Goal: Task Accomplishment & Management: Manage account settings

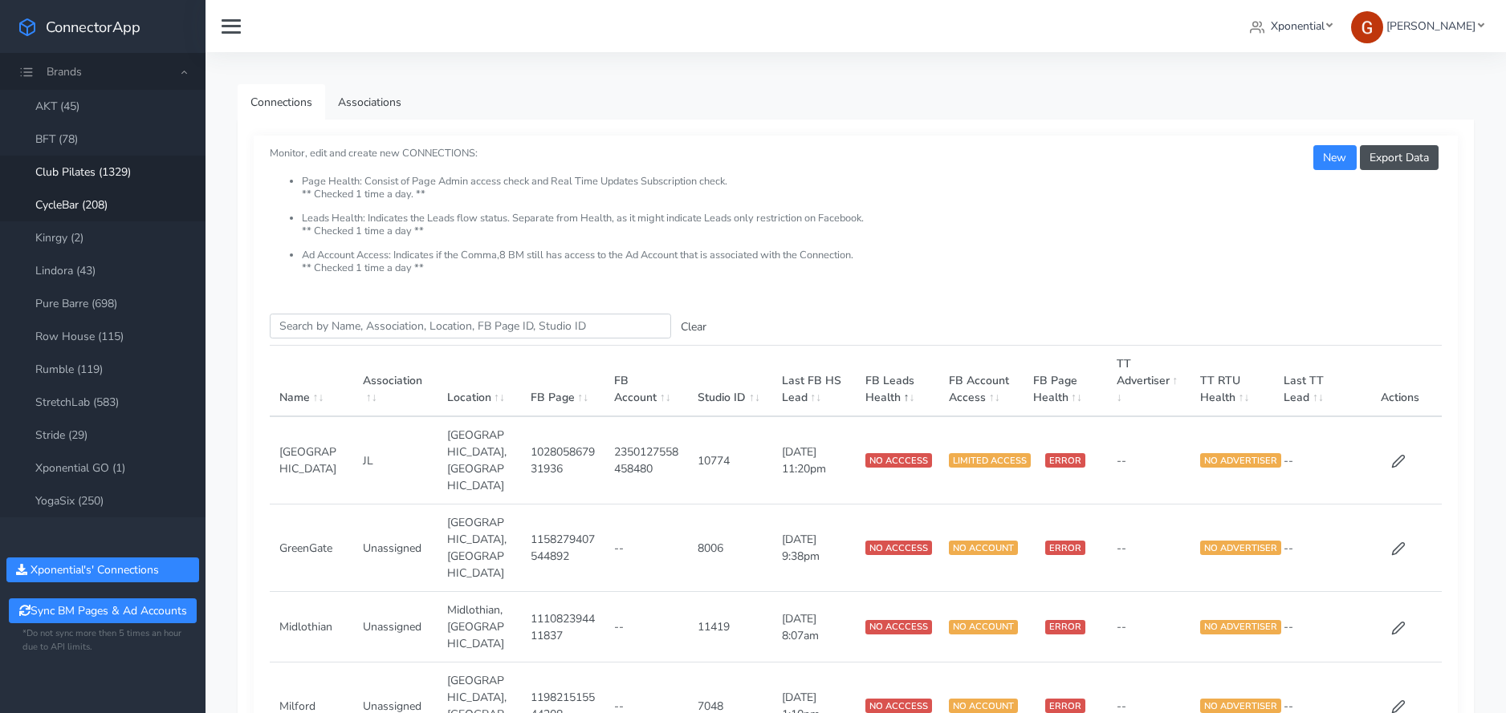
click at [112, 175] on link "Club Pilates (1329)" at bounding box center [102, 172] width 205 height 33
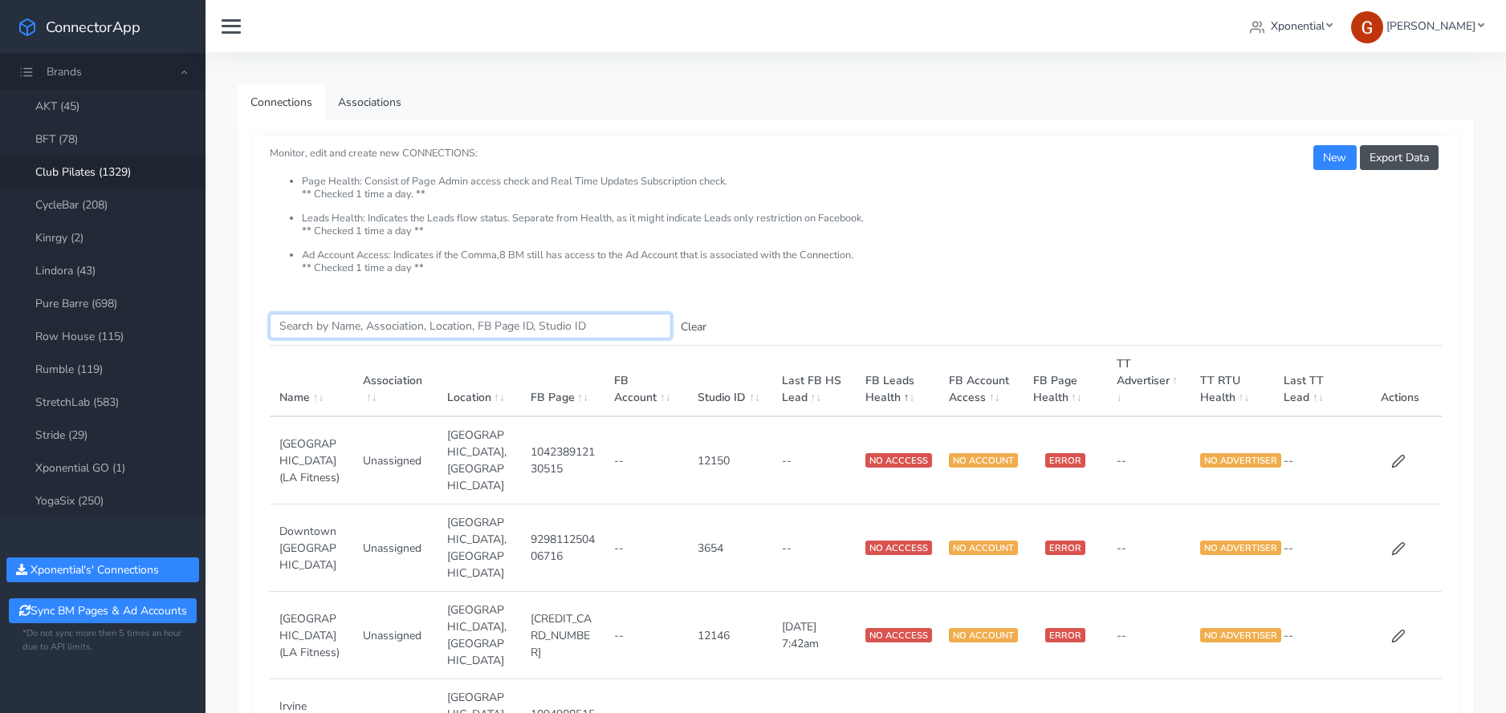
click at [340, 318] on input "Search this table" at bounding box center [470, 326] width 401 height 25
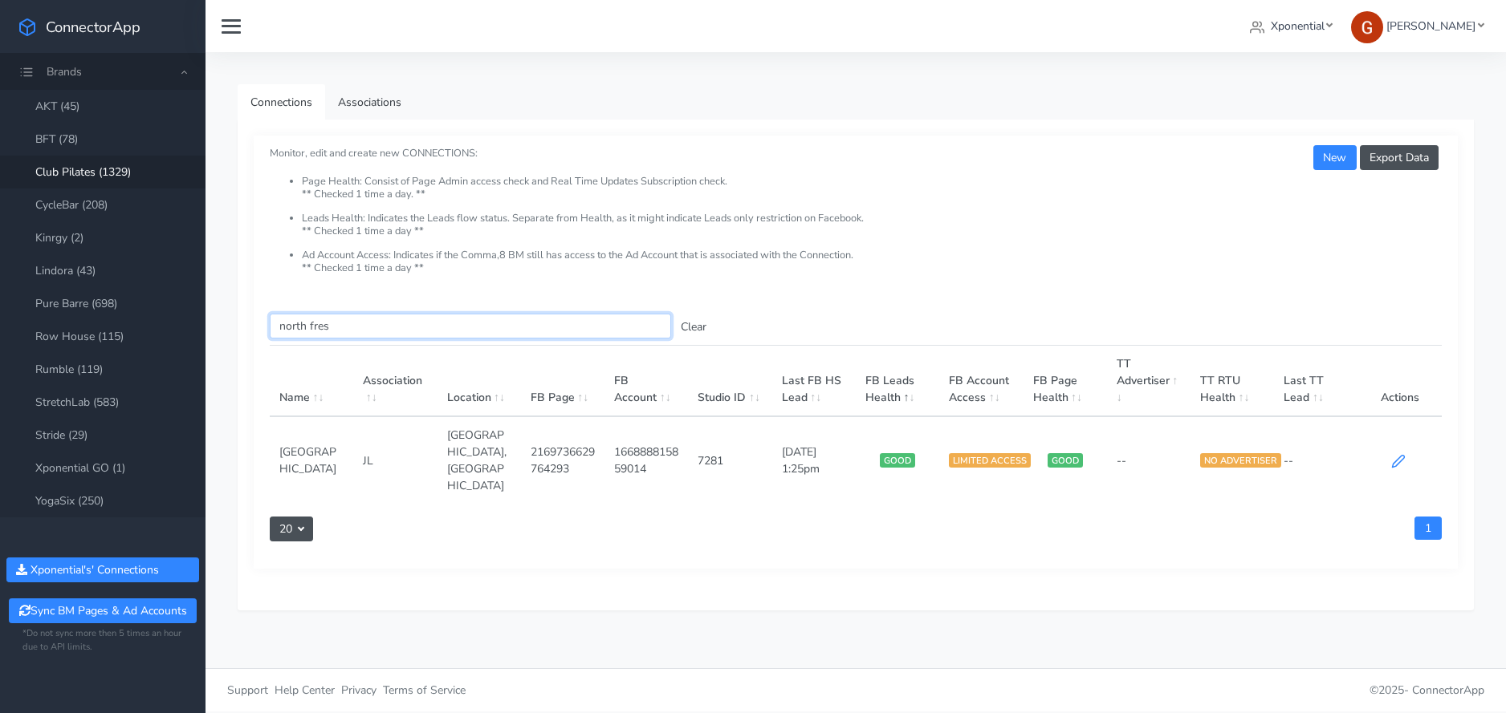
type input "north fres"
click at [1398, 454] on icon at bounding box center [1398, 461] width 14 height 14
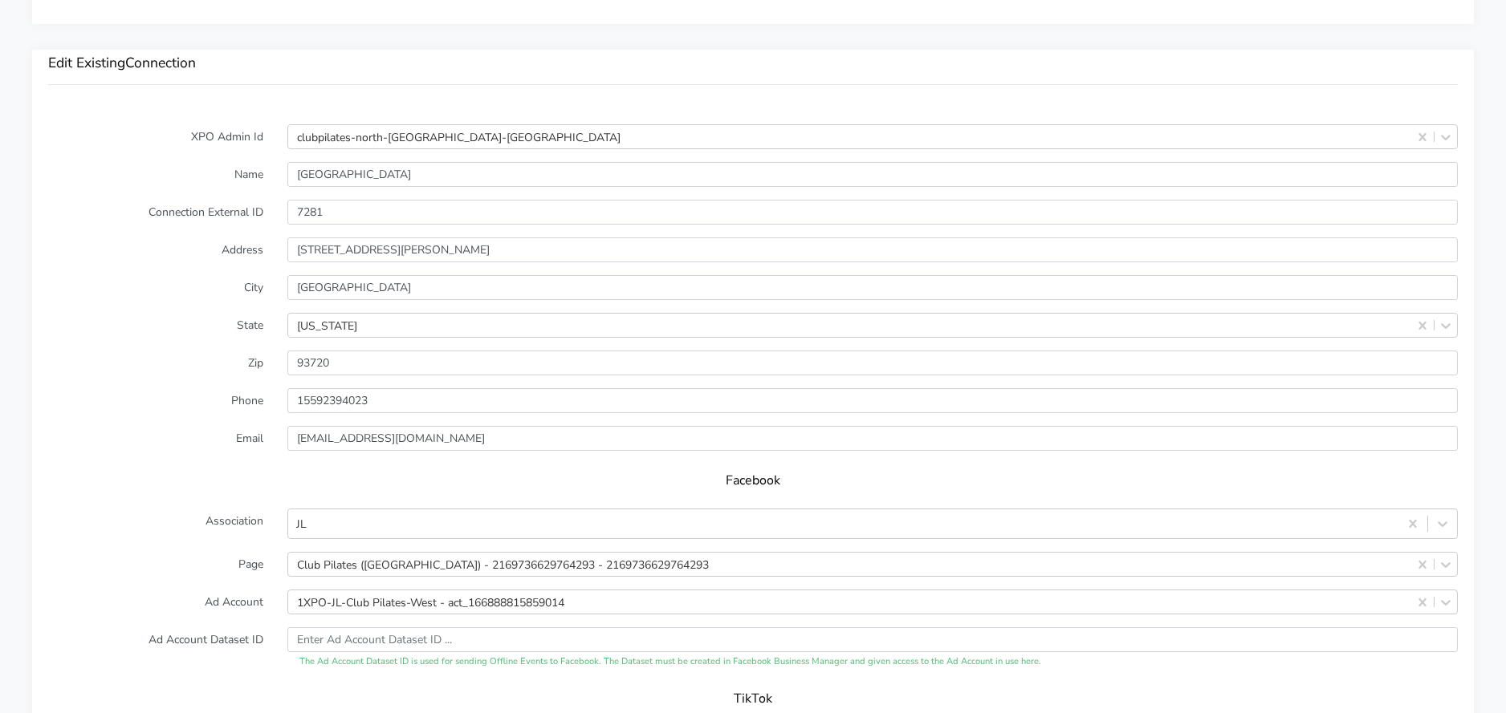
scroll to position [1579, 0]
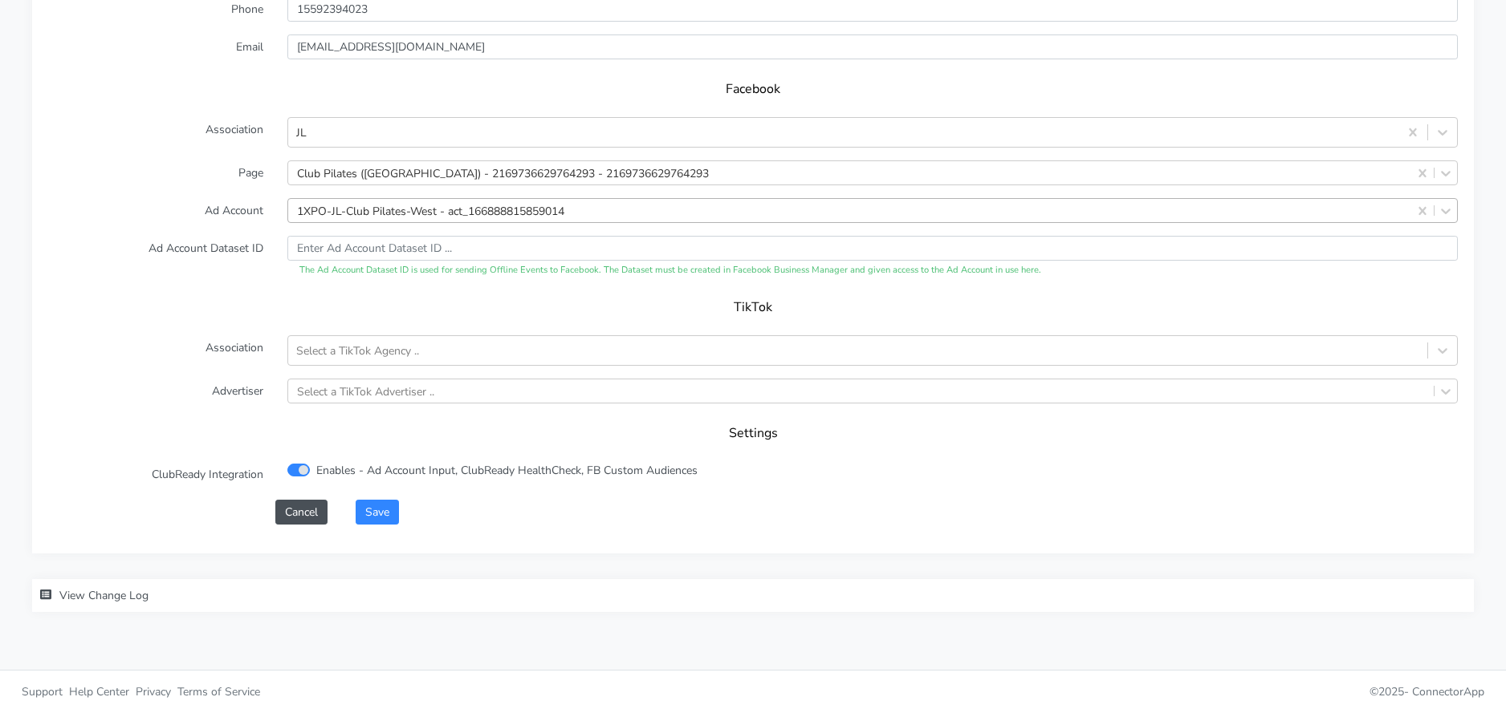
click at [380, 209] on div "1XPO-JL-Club Pilates-West - act_166888815859014" at bounding box center [430, 210] width 267 height 17
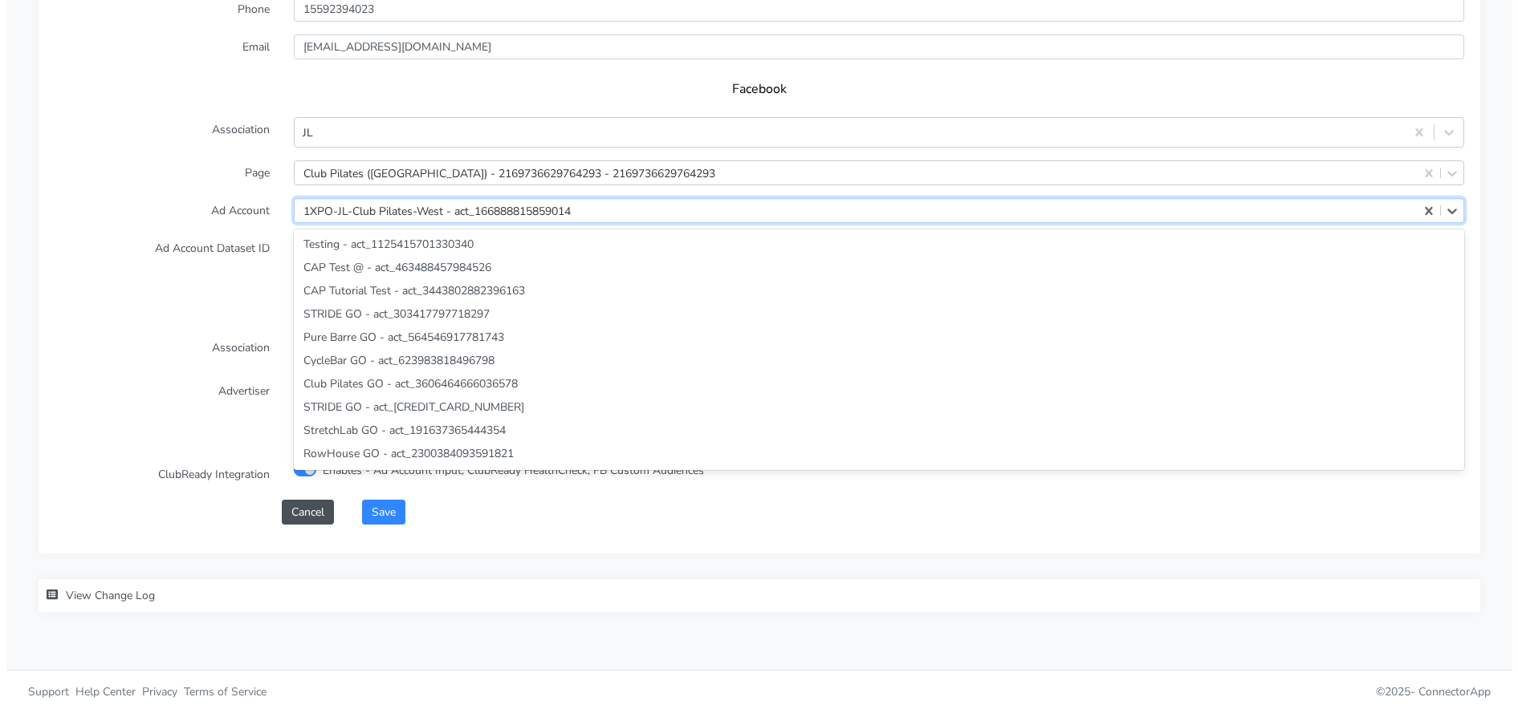
scroll to position [32237, 0]
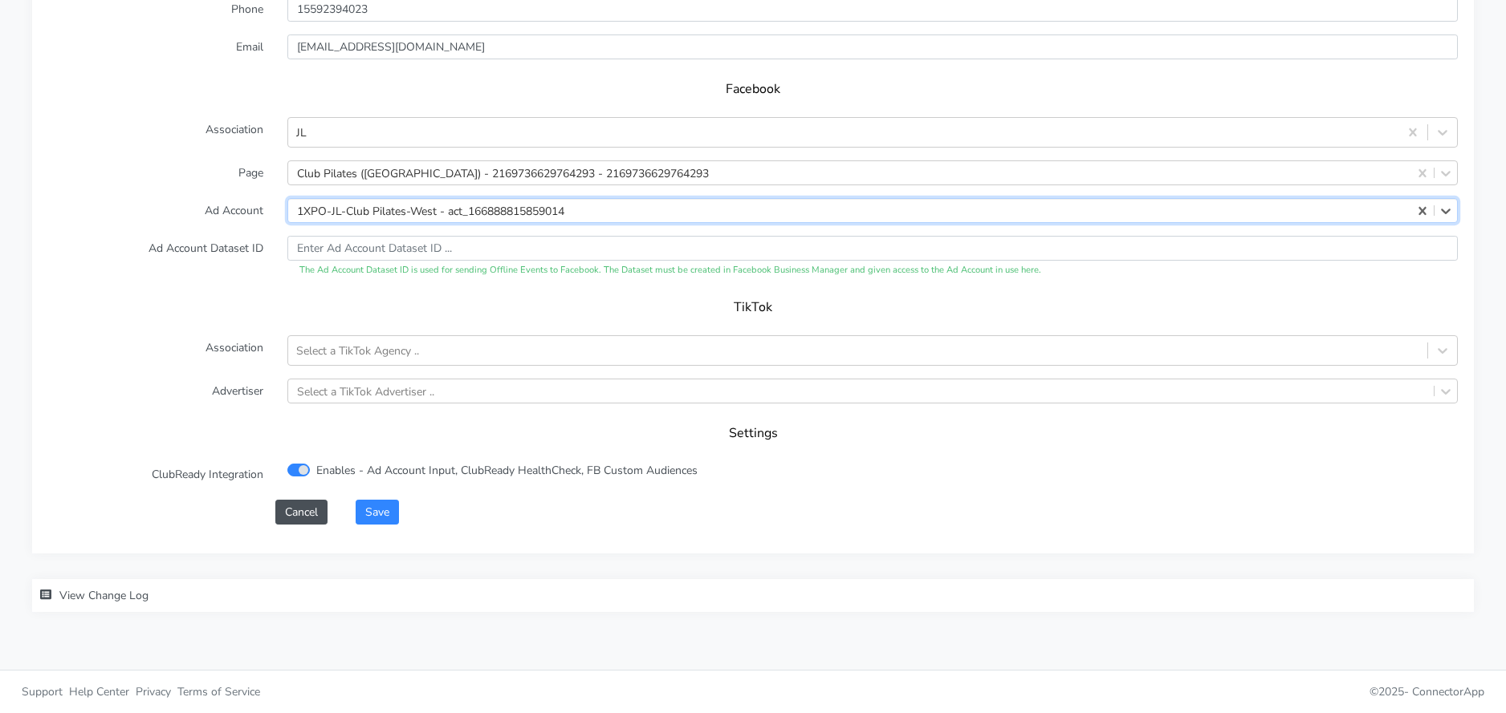
click at [411, 217] on div "1XPO-JL-Club Pilates-West - act_166888815859014" at bounding box center [430, 210] width 267 height 17
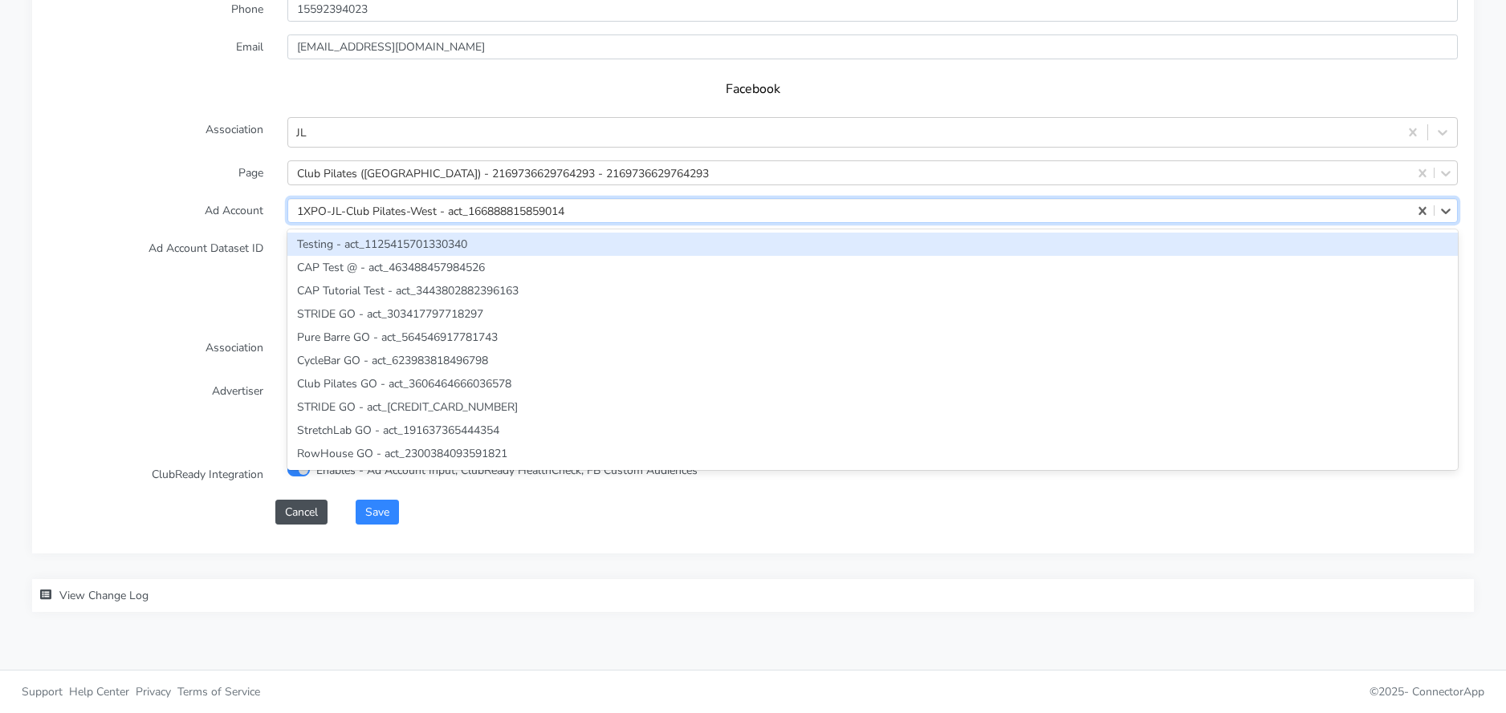
paste input "2383239131922522"
type input "2383239131922522"
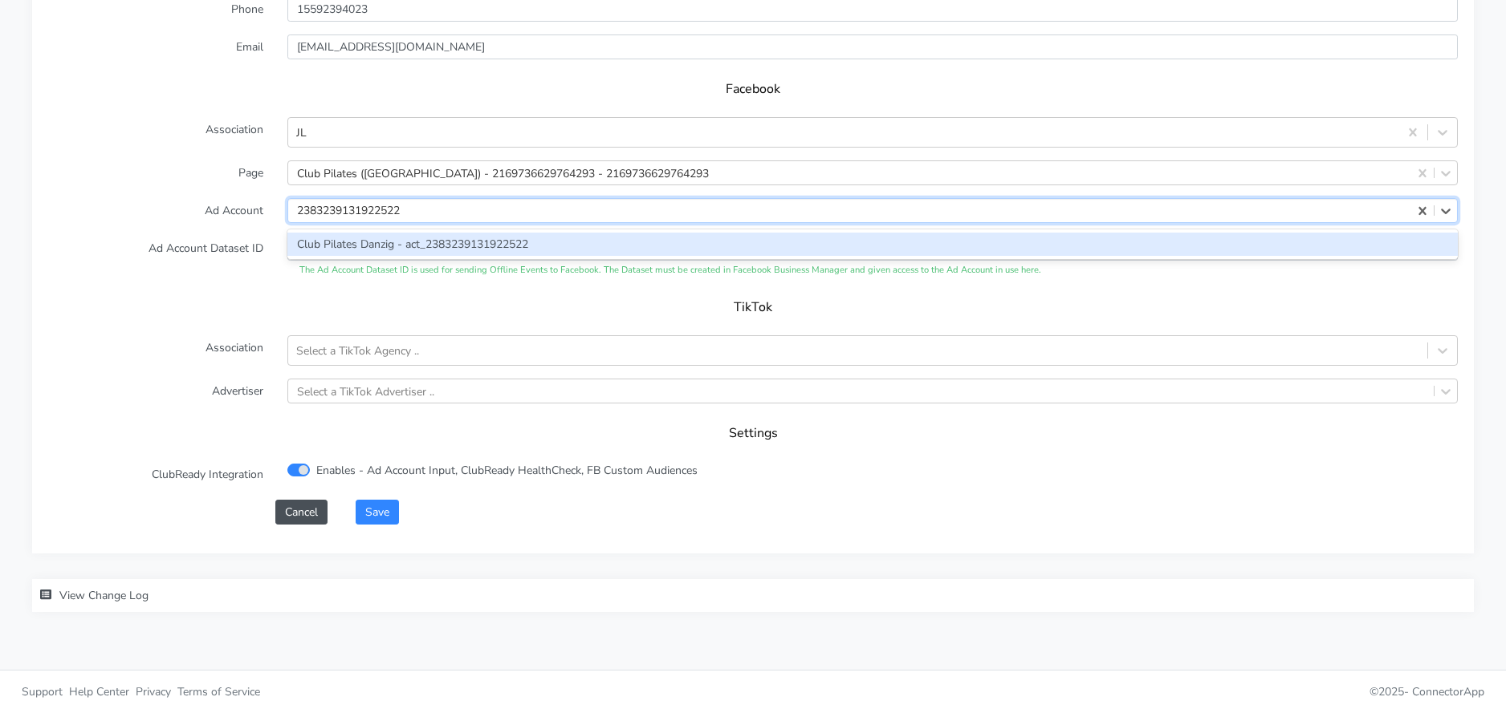
click at [400, 242] on div "Club Pilates Danzig - act_2383239131922522" at bounding box center [872, 244] width 1170 height 23
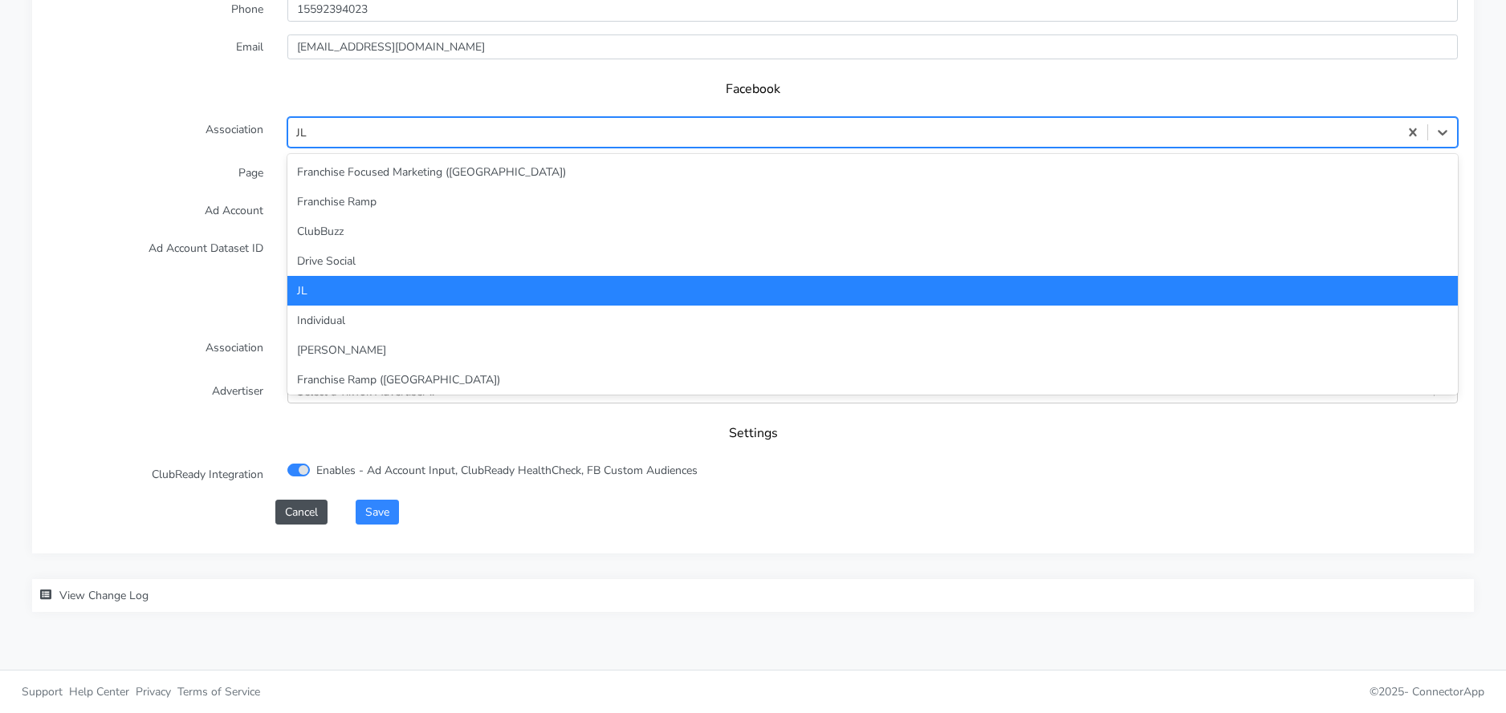
click at [408, 125] on div "JL" at bounding box center [843, 133] width 1110 height 26
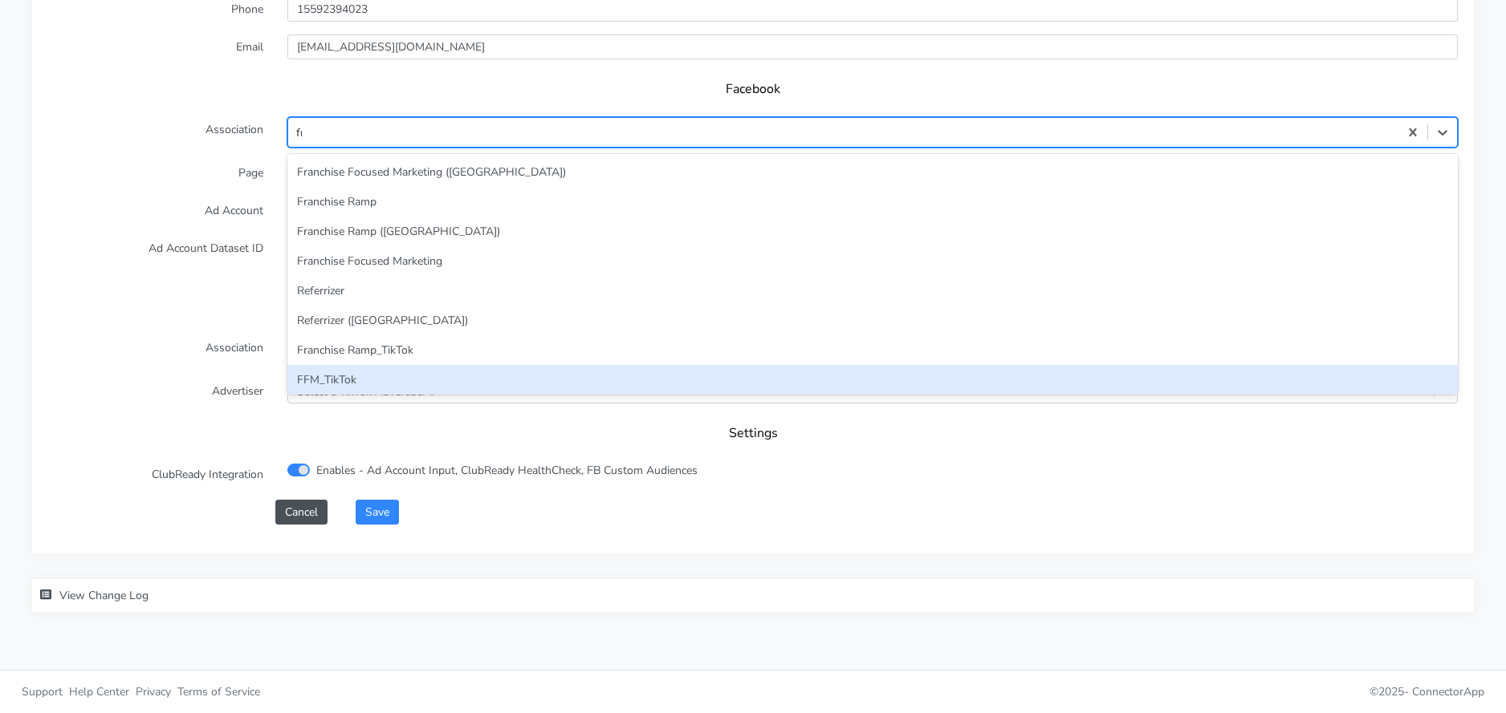
type input "fra"
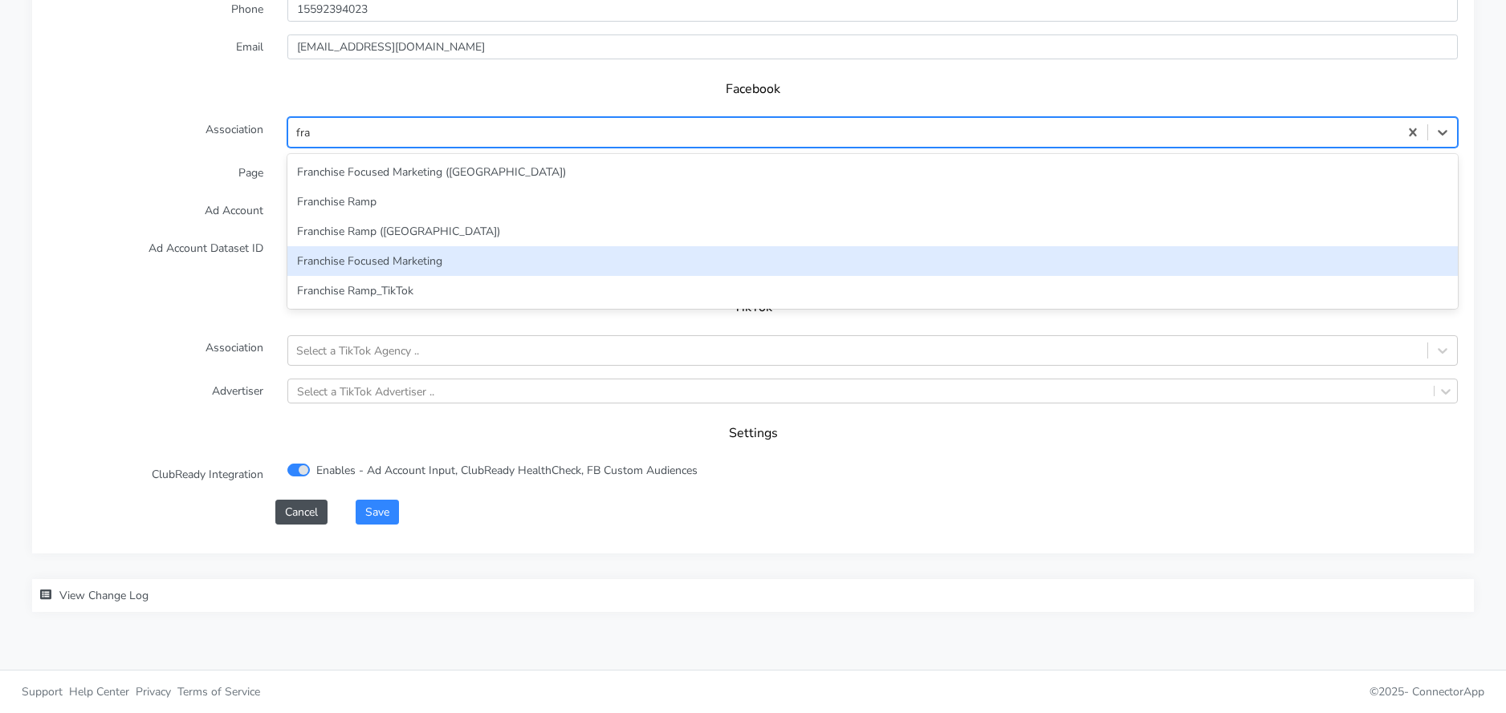
click at [398, 266] on div "Franchise Focused Marketing" at bounding box center [872, 261] width 1170 height 30
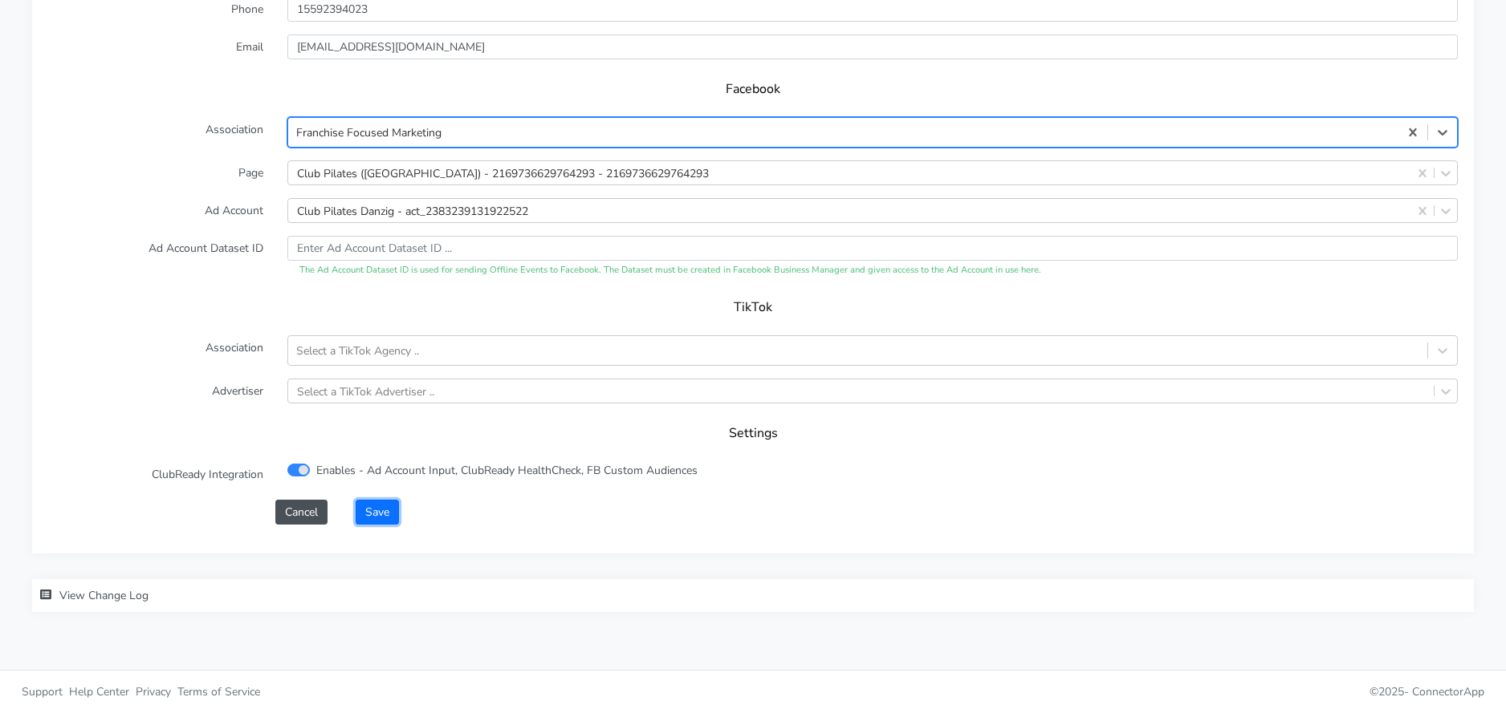
click at [381, 507] on button "Save" at bounding box center [377, 512] width 43 height 25
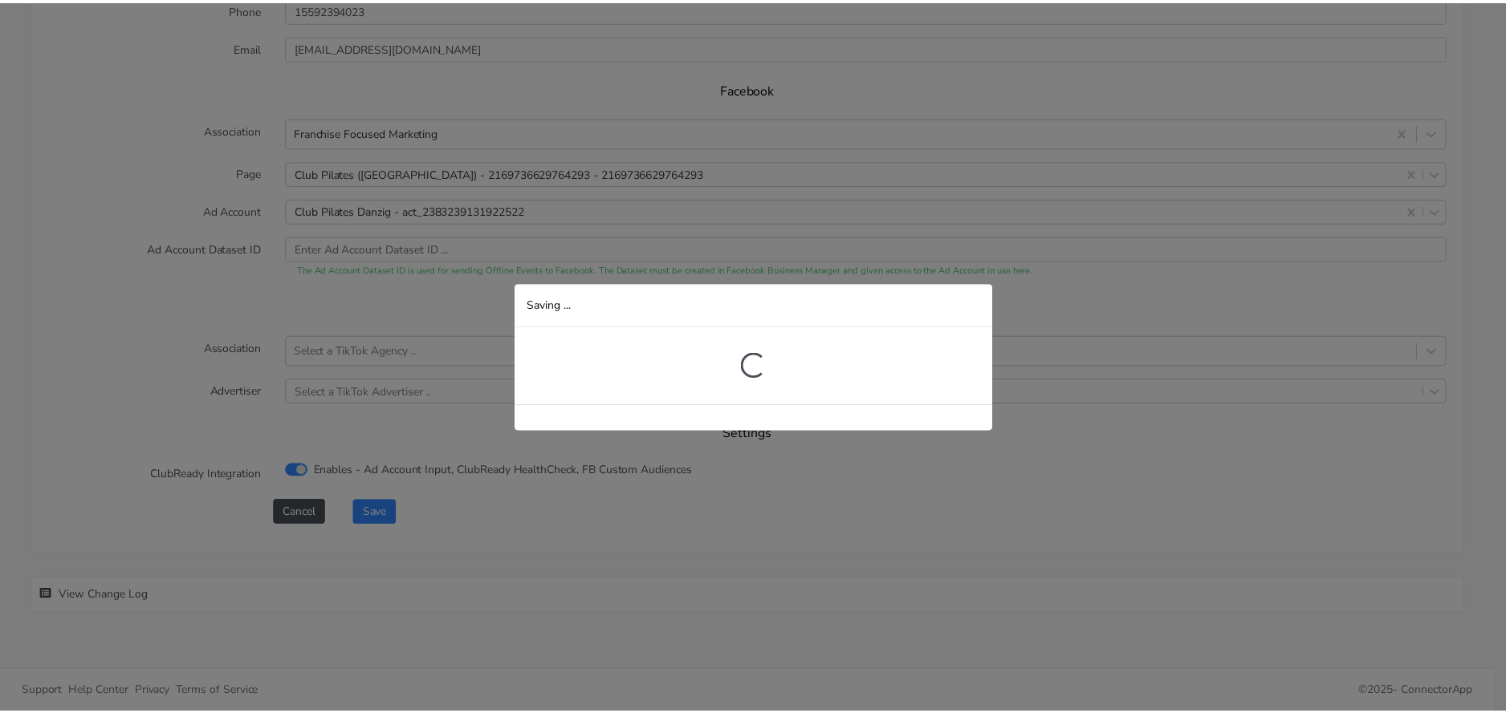
scroll to position [253, 0]
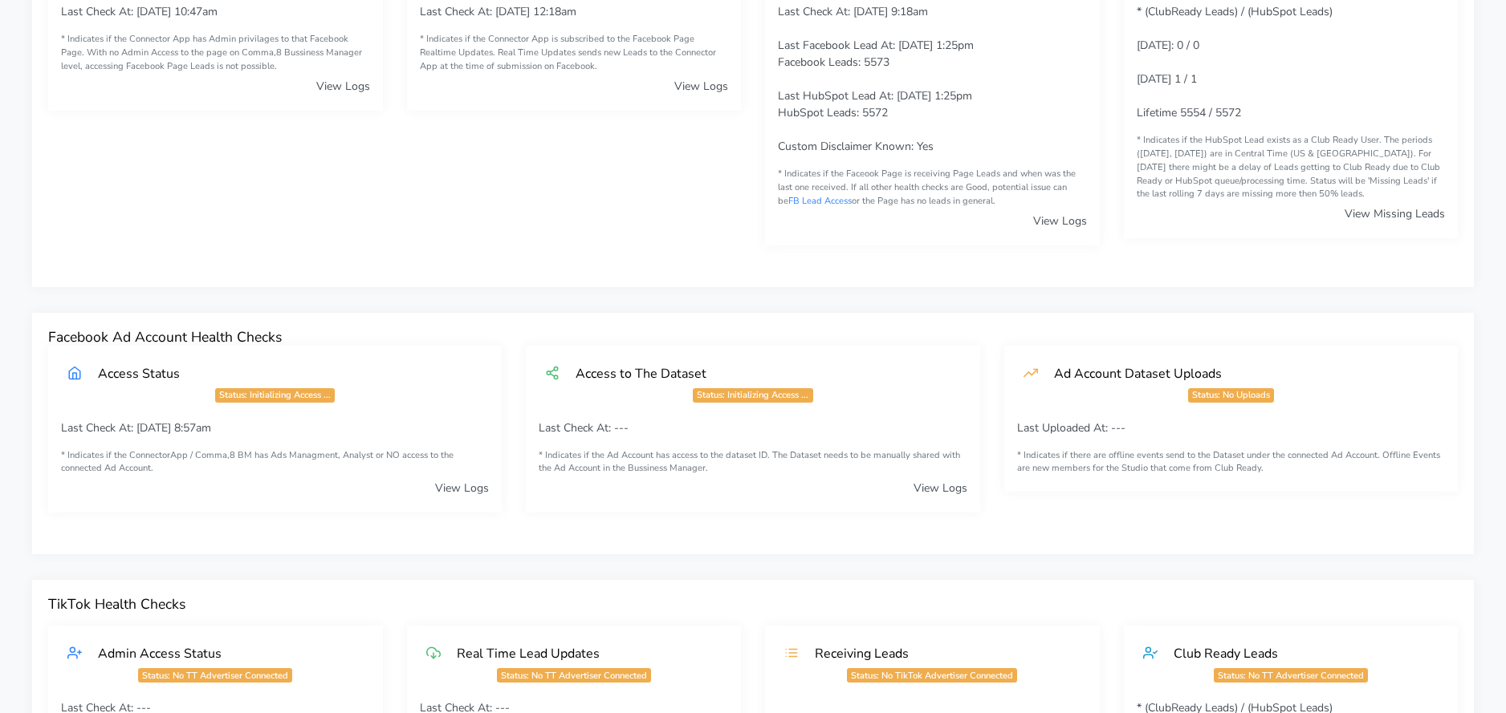
click at [673, 92] on div "View Logs" at bounding box center [574, 86] width 309 height 17
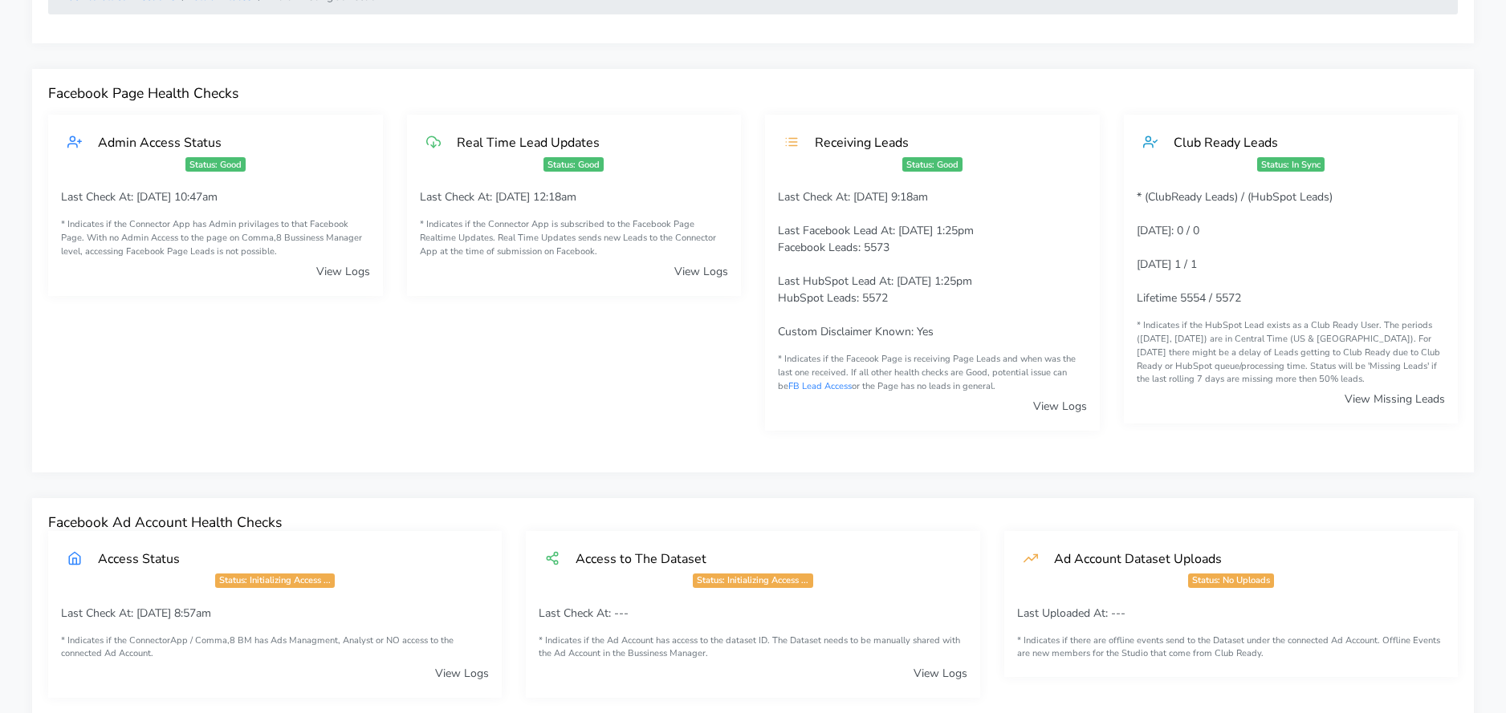
scroll to position [0, 0]
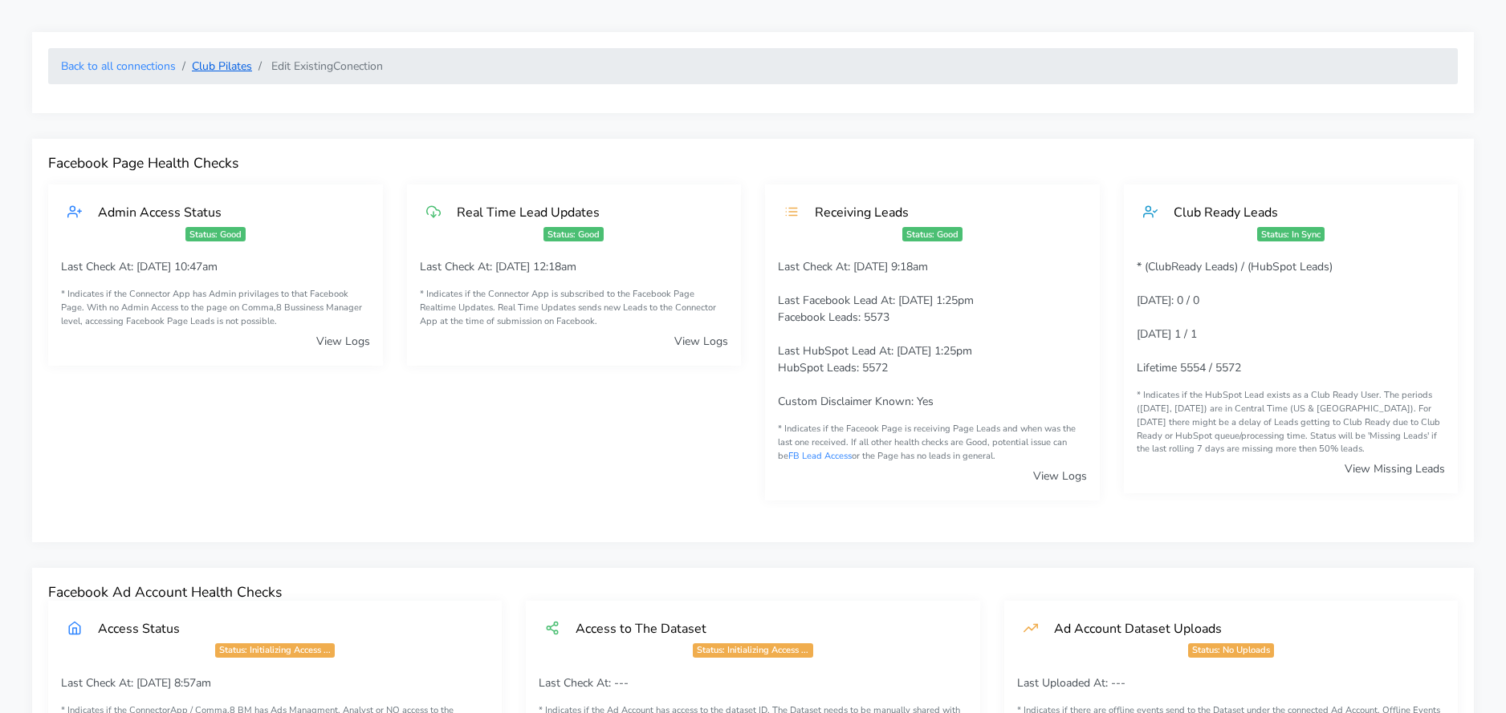
click at [224, 67] on link "Club Pilates" at bounding box center [222, 66] width 60 height 15
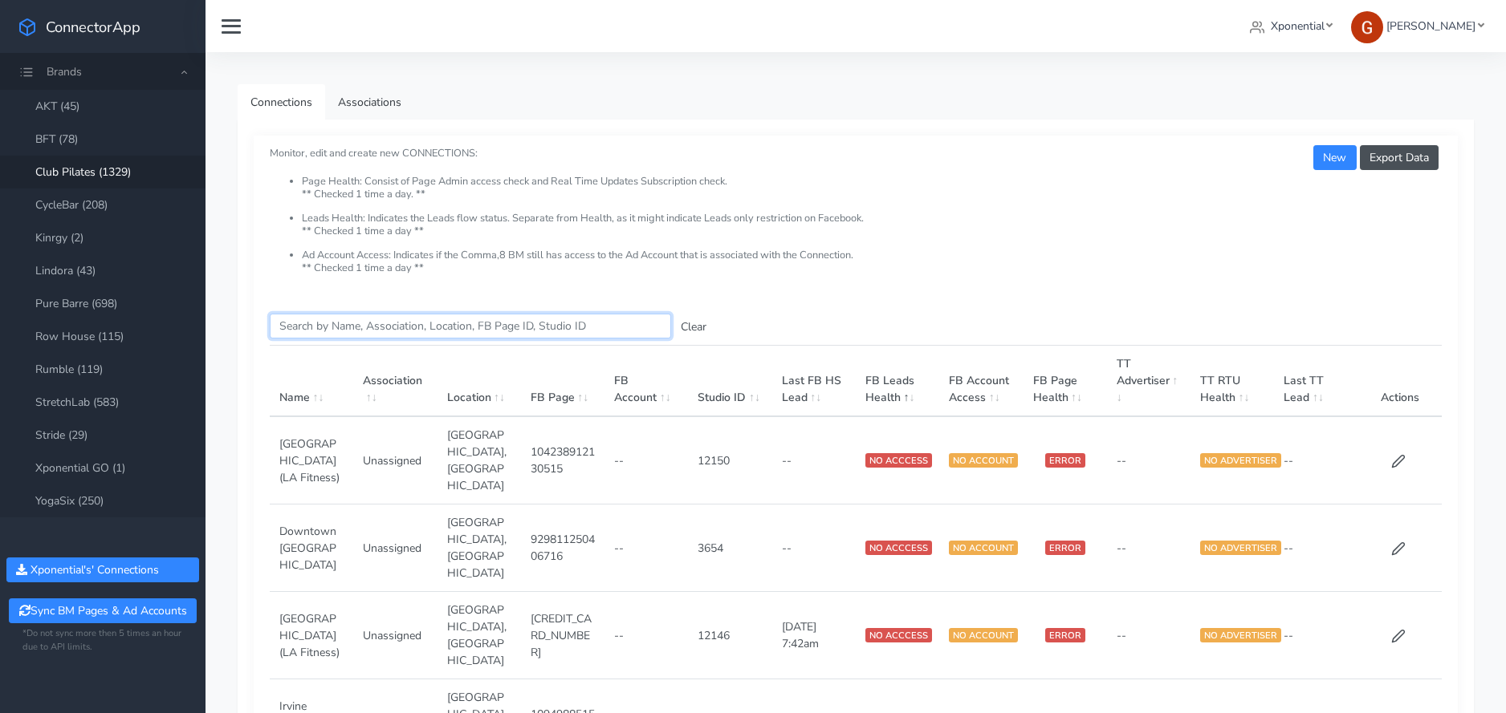
click at [392, 331] on input "Search this table" at bounding box center [470, 326] width 401 height 25
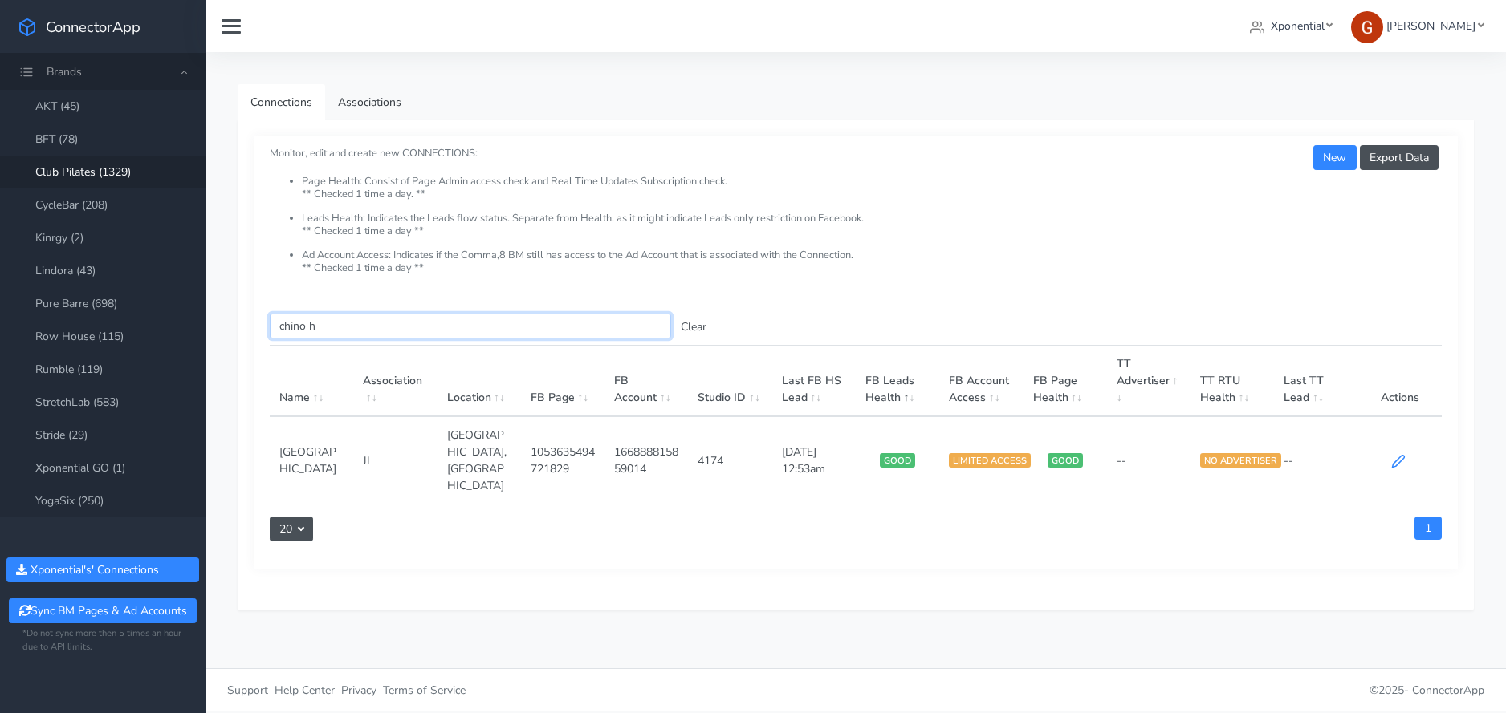
type input "chino h"
click at [1400, 454] on icon at bounding box center [1398, 461] width 14 height 14
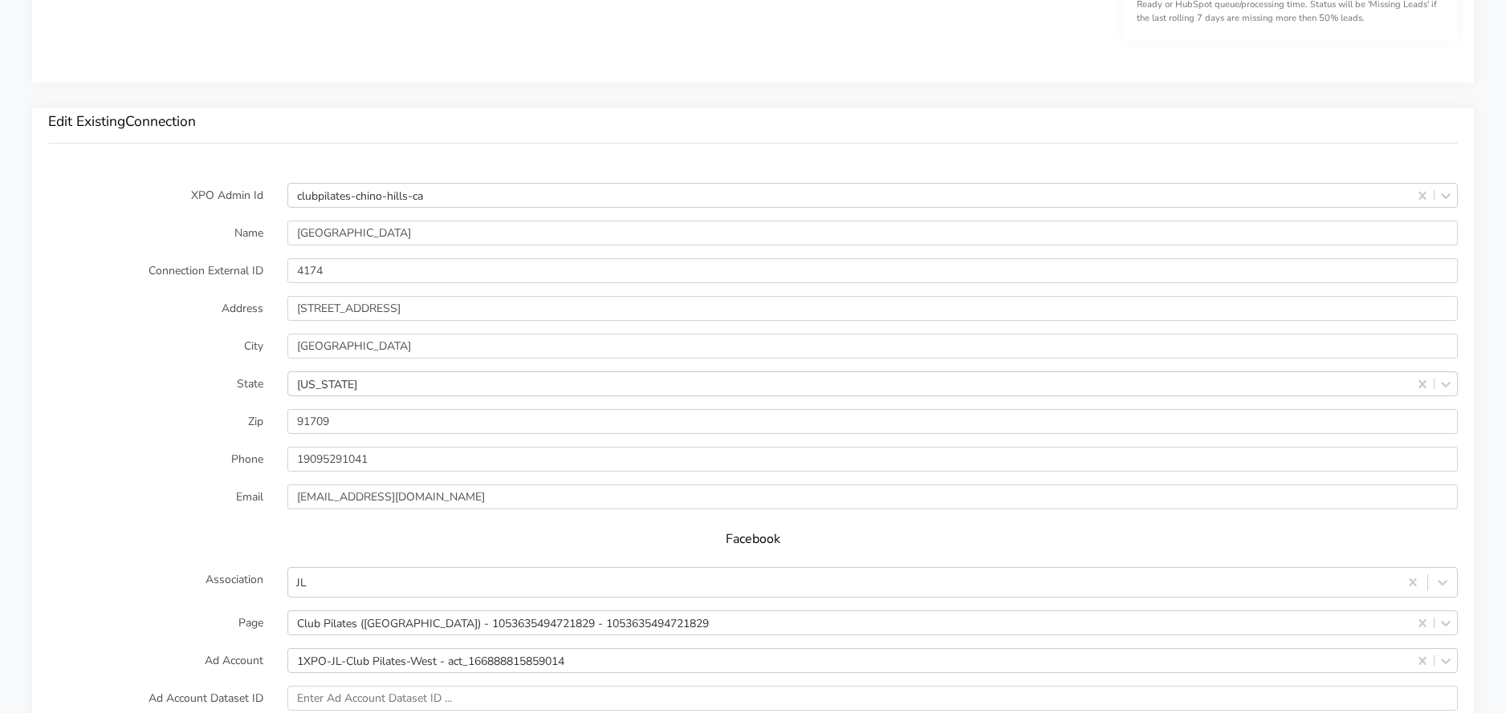
scroll to position [1467, 0]
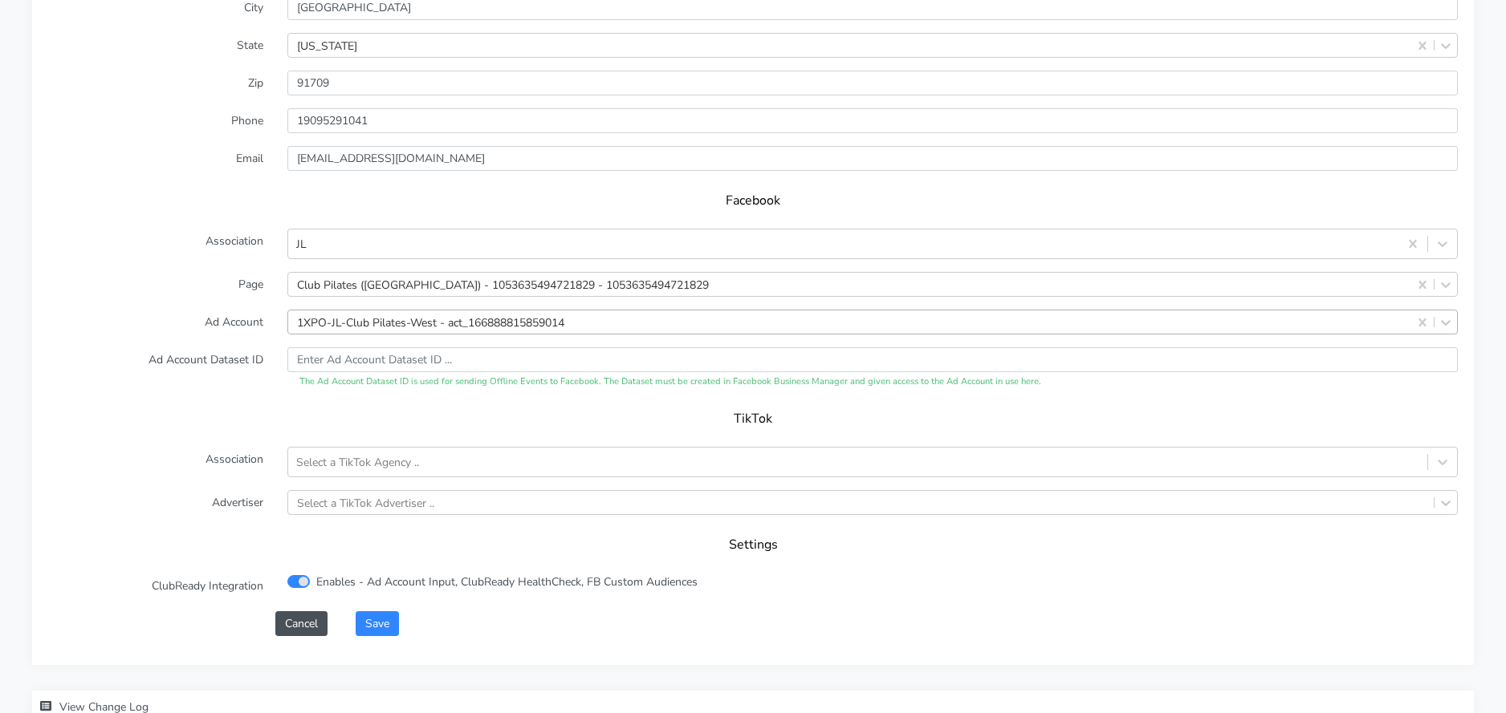
click at [393, 336] on form "XPO Admin Id clubpilates-chino-hills-ca Name [GEOGRAPHIC_DATA] Connection Exter…" at bounding box center [752, 239] width 1409 height 791
click at [397, 328] on div "1XPO-JL-Club Pilates-West - act_166888815859014" at bounding box center [430, 322] width 267 height 17
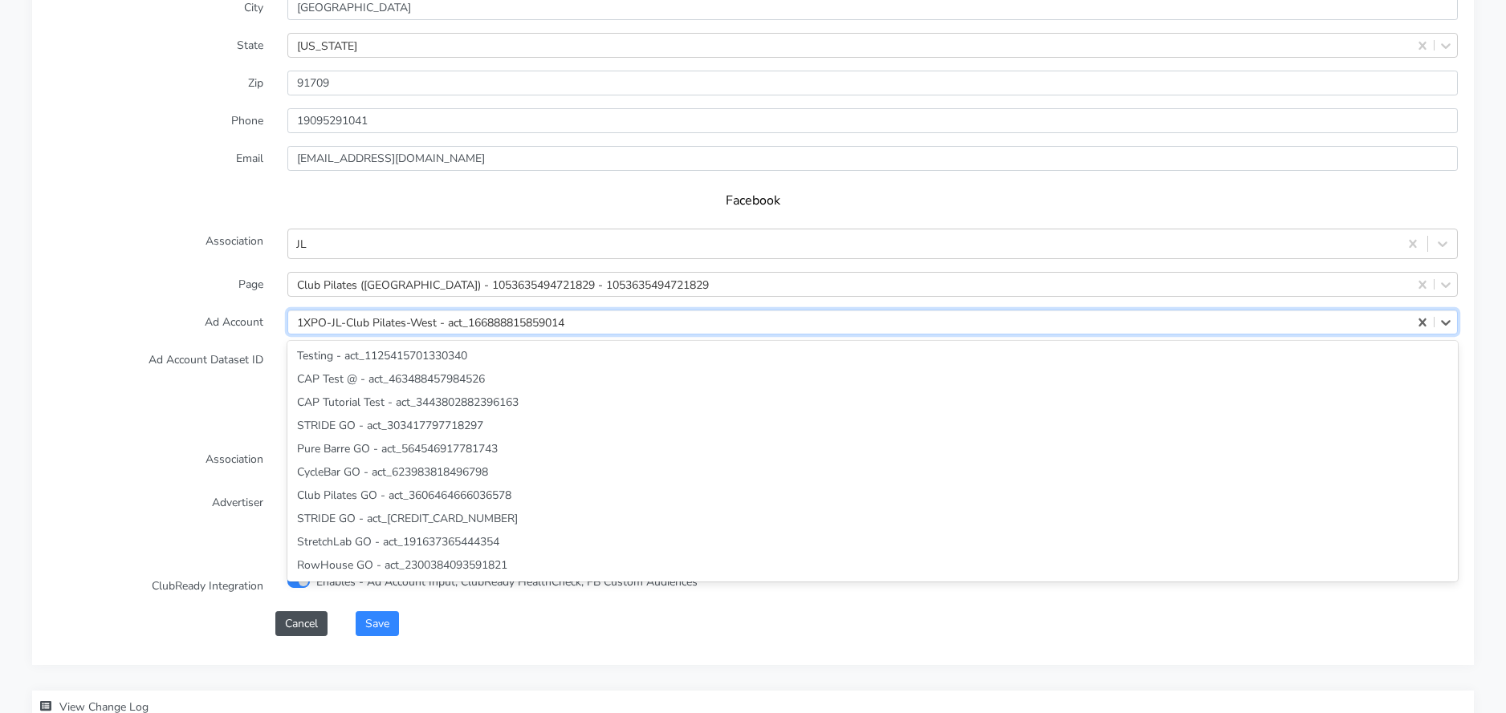
scroll to position [32237, 0]
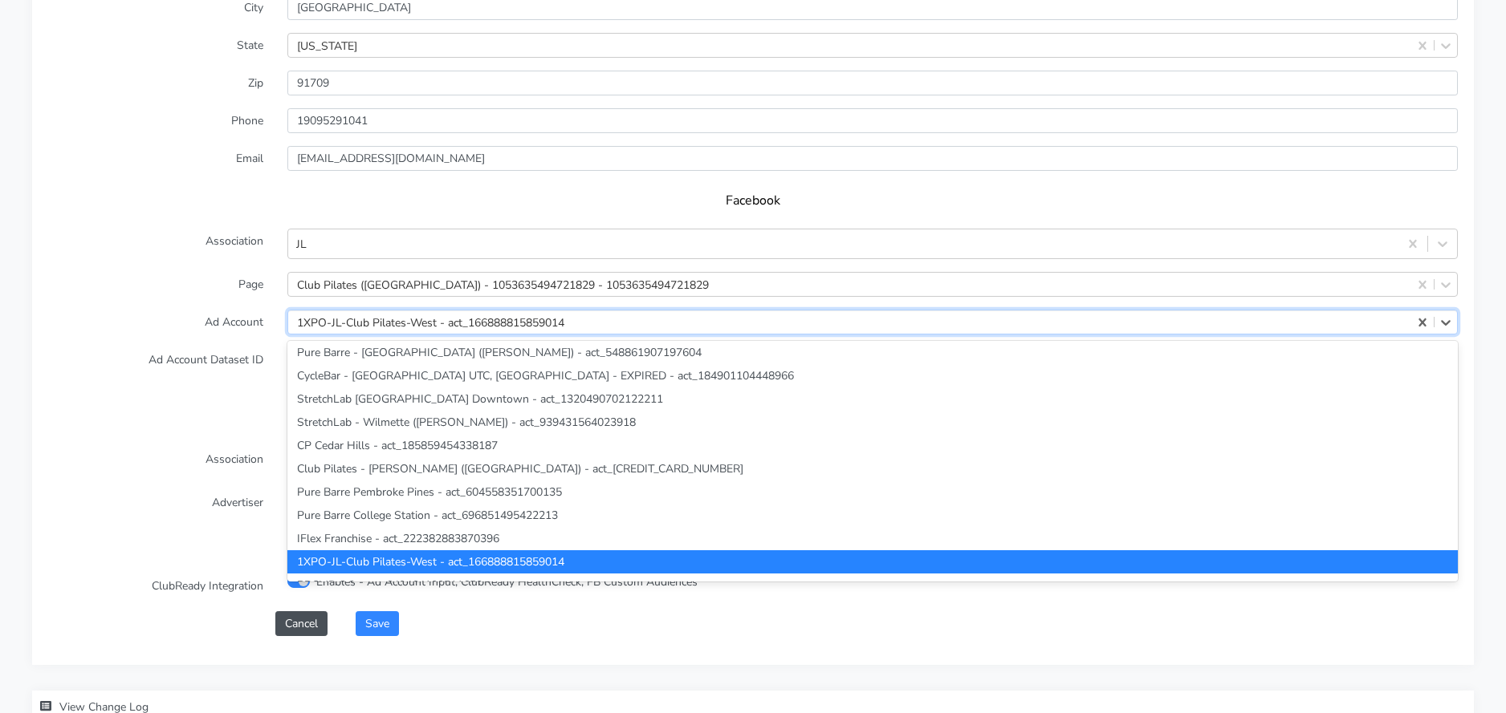
paste input "733963"
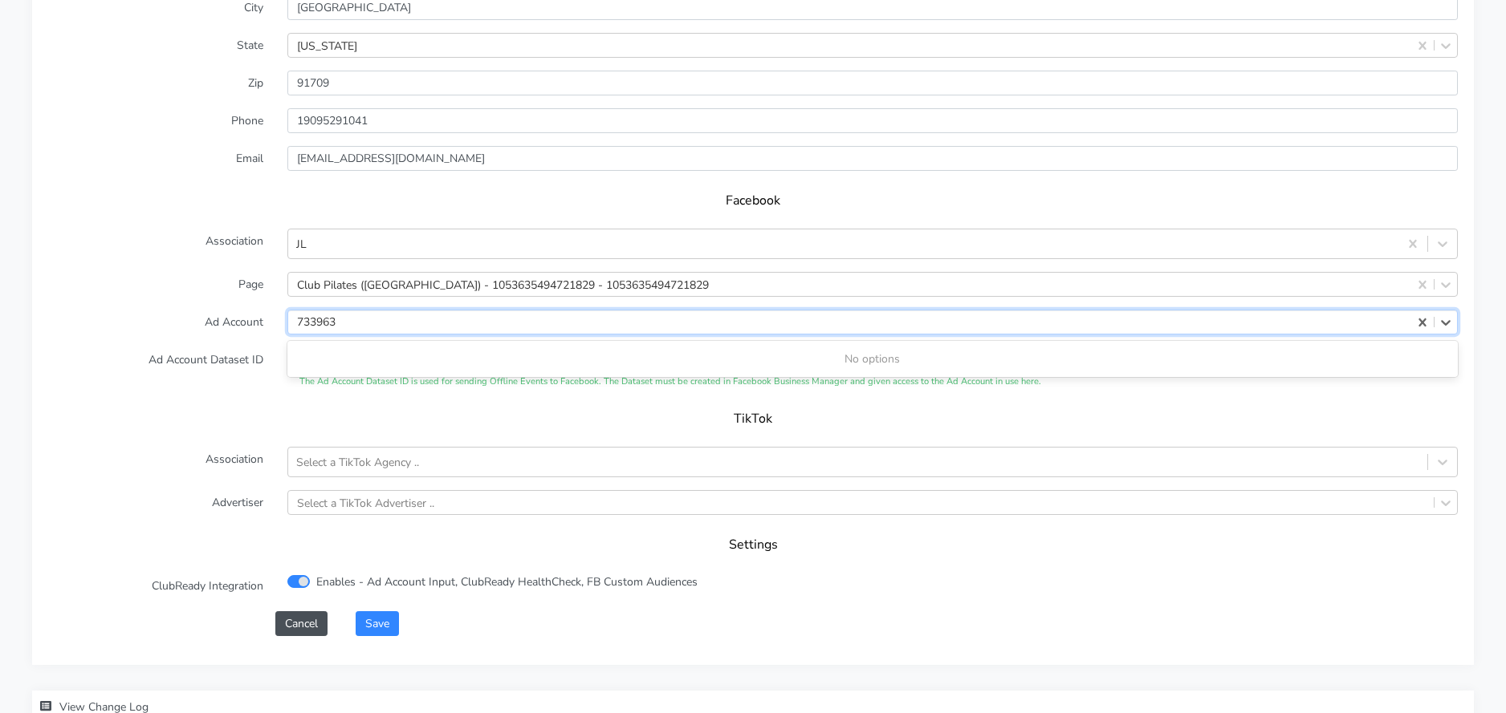
type input "733963"
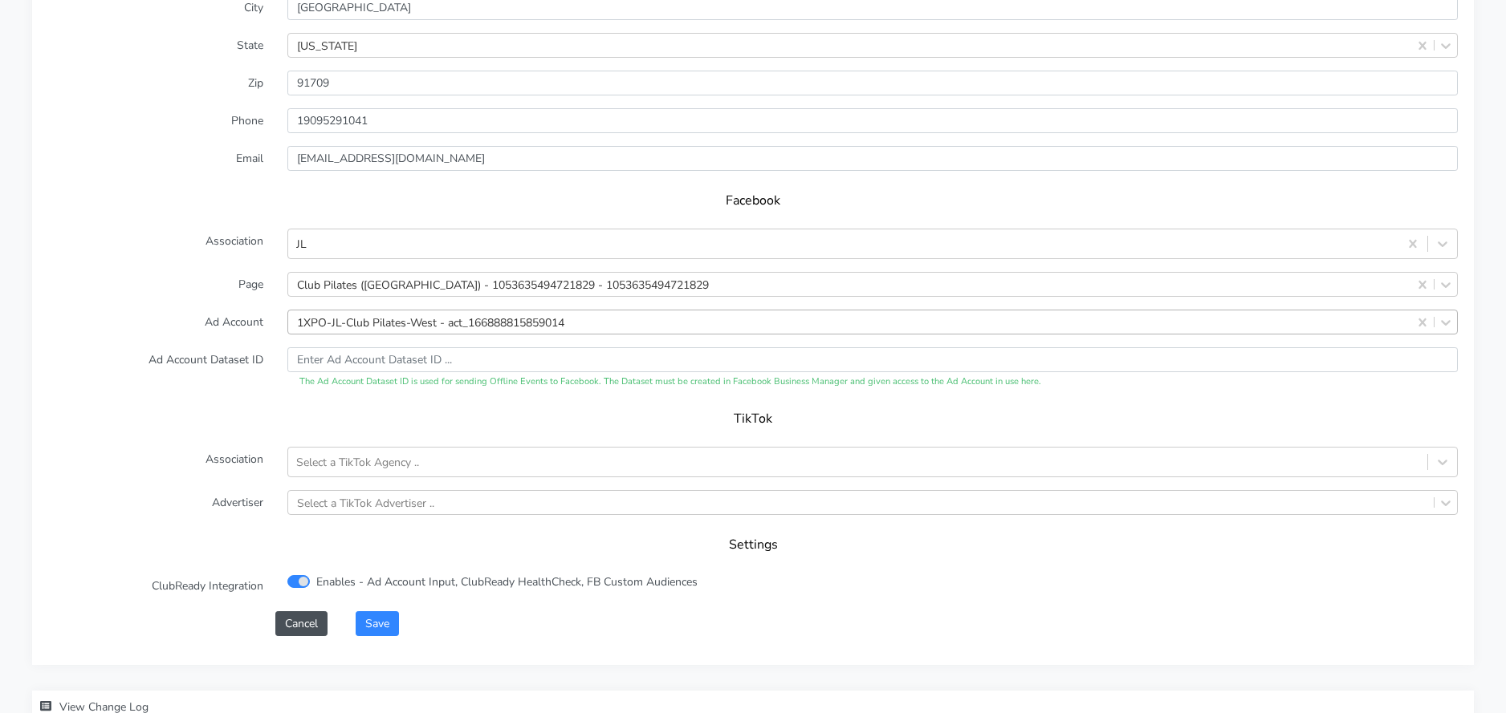
click at [190, 325] on label "Ad Account" at bounding box center [155, 322] width 239 height 25
click at [359, 327] on div "1XPO-JL-Club Pilates-West - act_166888815859014" at bounding box center [430, 322] width 267 height 17
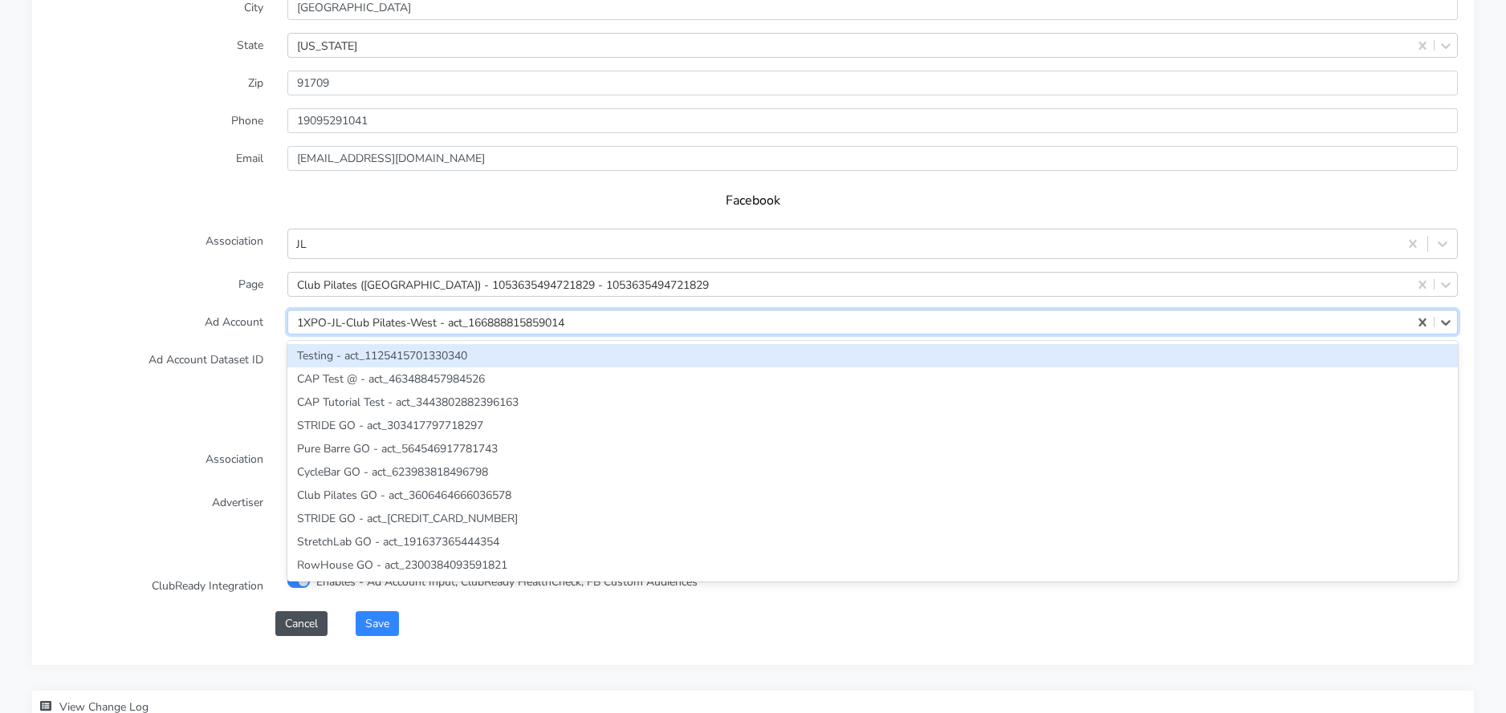
paste input "2383239131922522"
type input "2383239131922522"
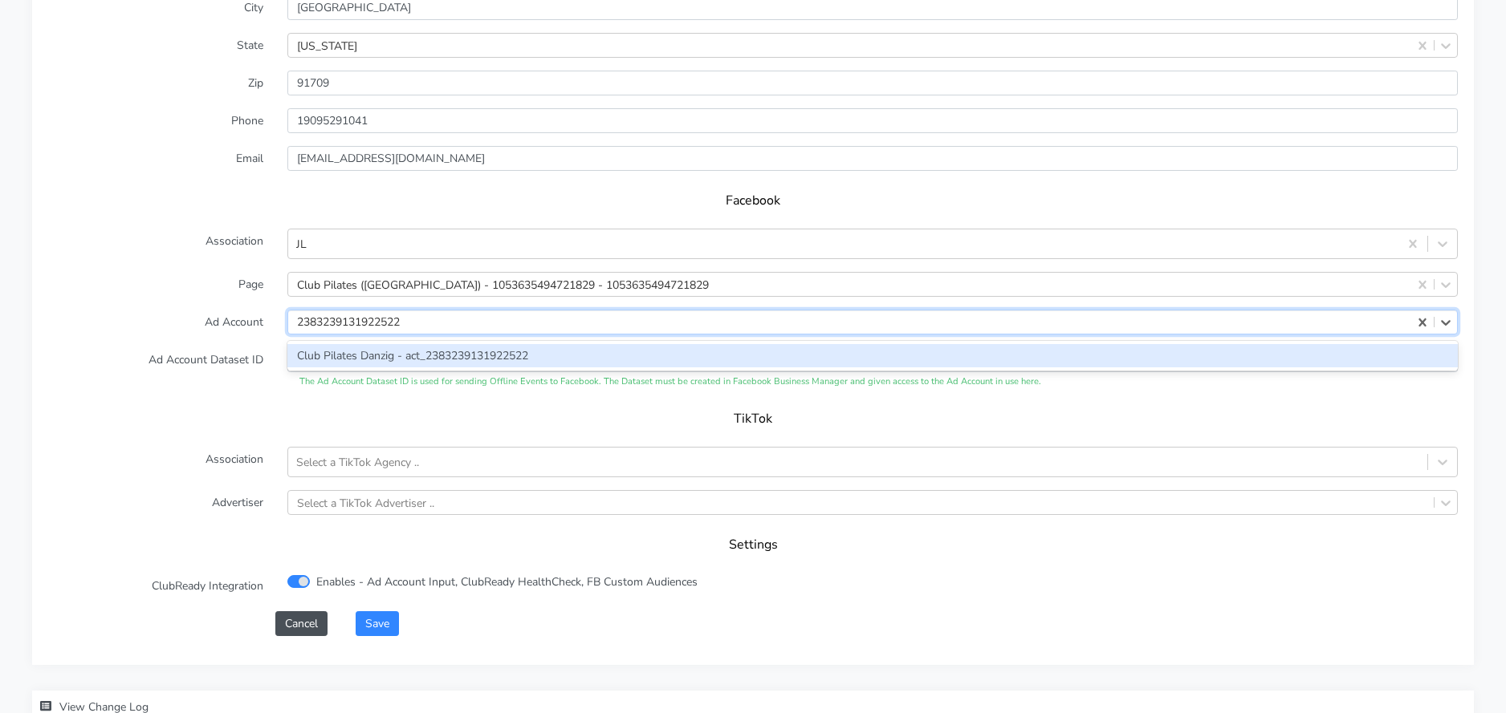
click at [350, 352] on div "Club Pilates Danzig - act_2383239131922522" at bounding box center [872, 355] width 1170 height 23
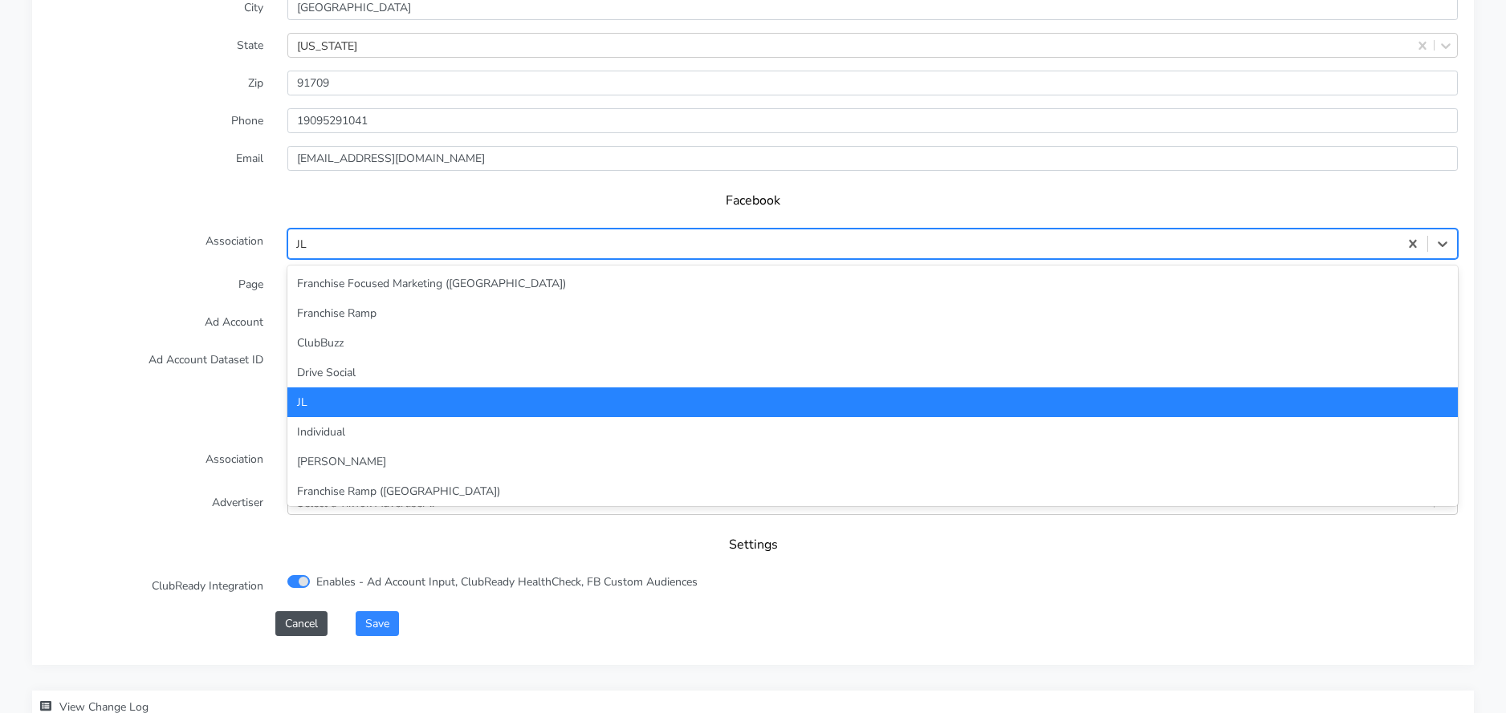
click at [366, 239] on div "JL" at bounding box center [843, 244] width 1110 height 26
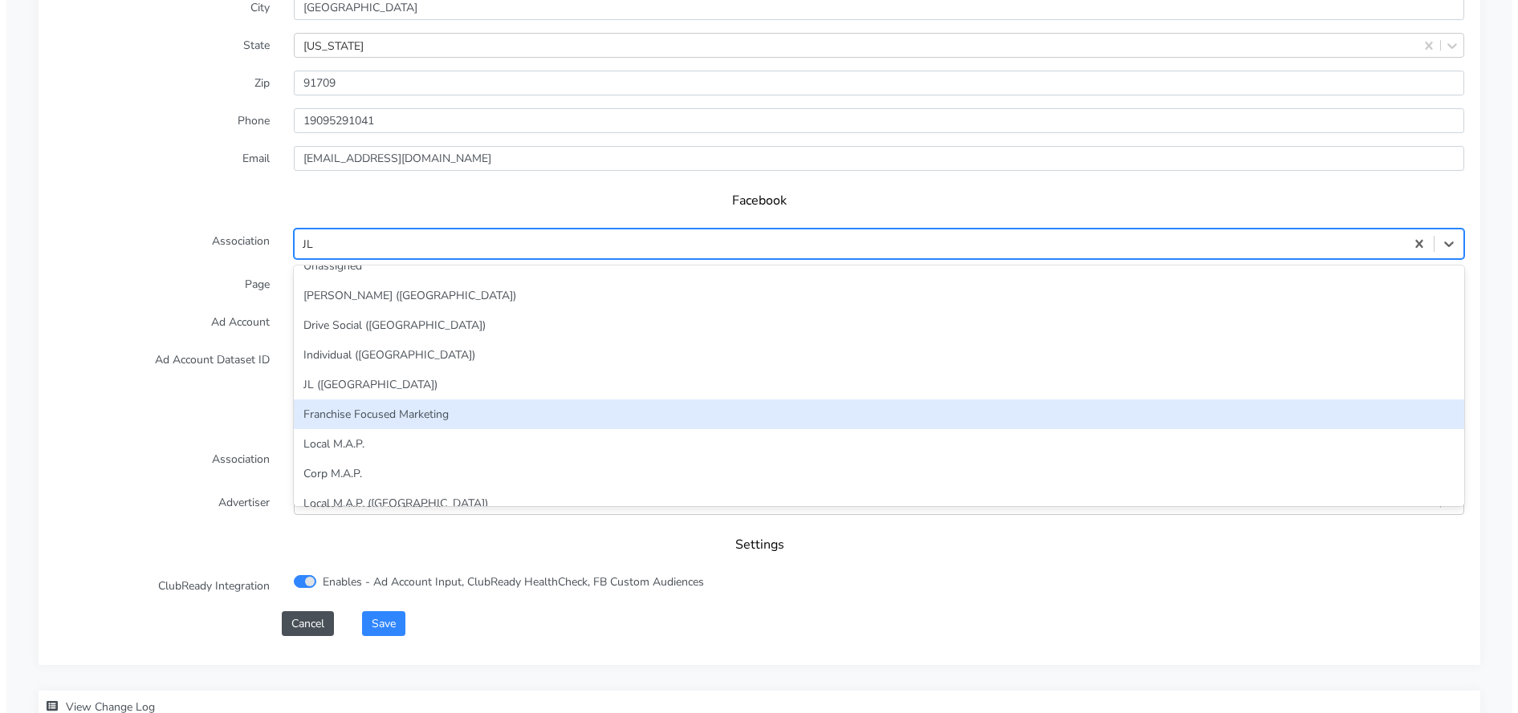
scroll to position [293, 0]
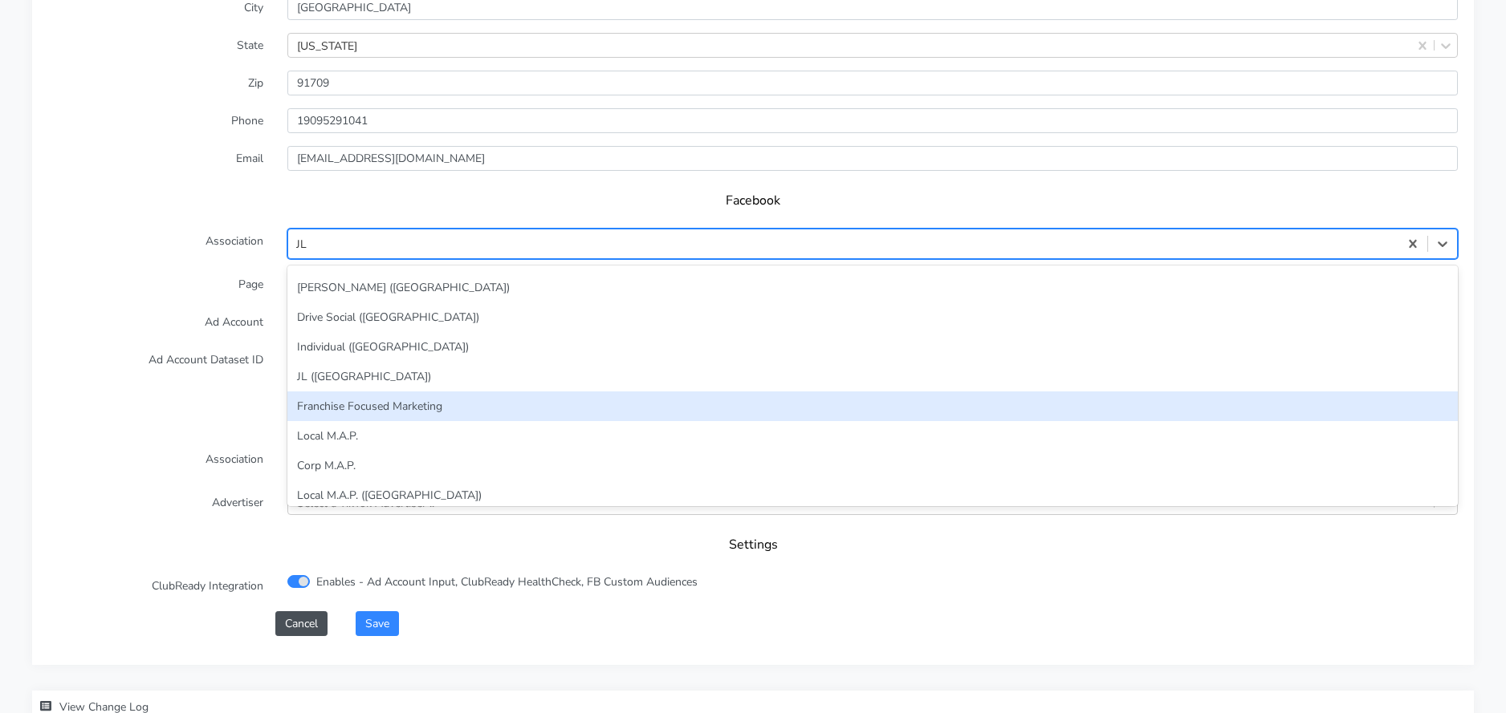
click at [365, 409] on div "Franchise Focused Marketing" at bounding box center [872, 407] width 1170 height 30
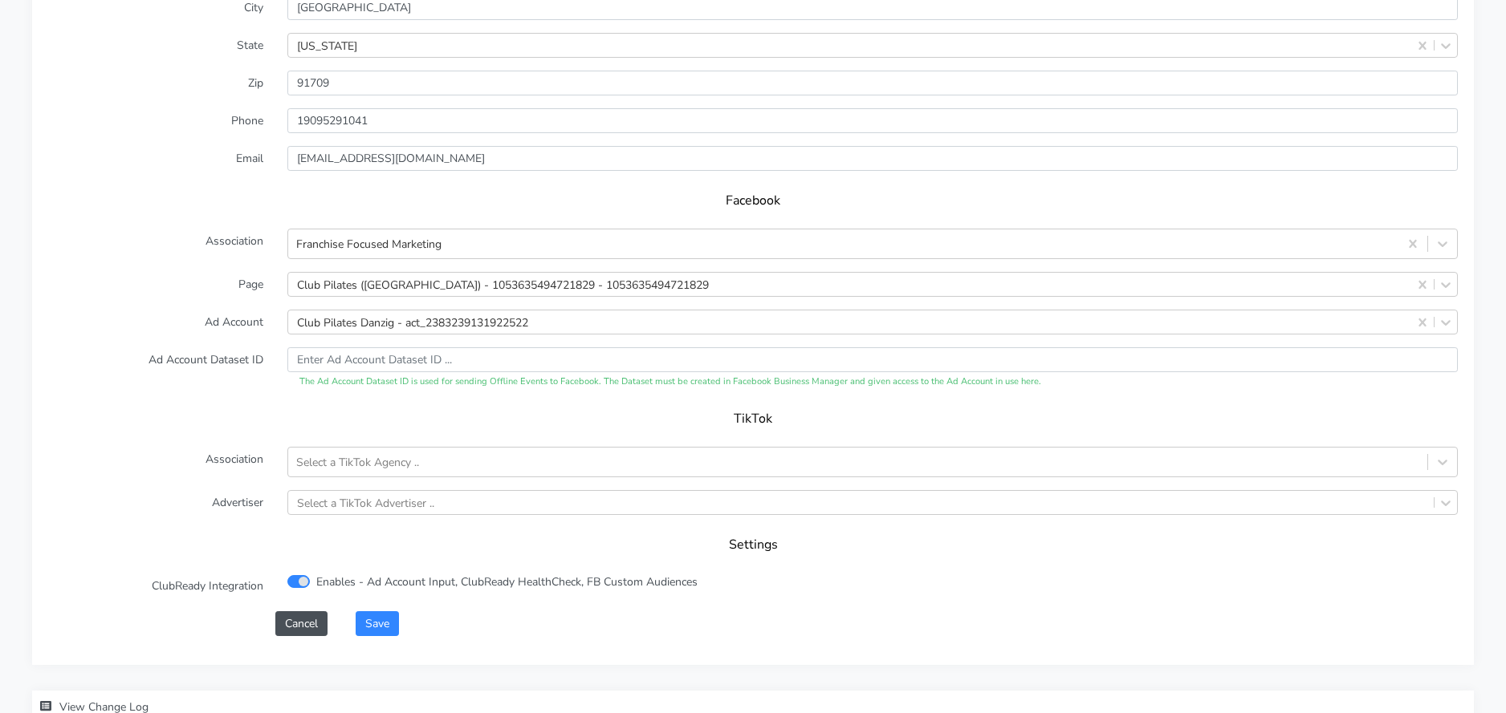
click at [177, 364] on label "Ad Account Dataset ID" at bounding box center [155, 368] width 239 height 42
click at [386, 620] on button "Save" at bounding box center [377, 624] width 43 height 25
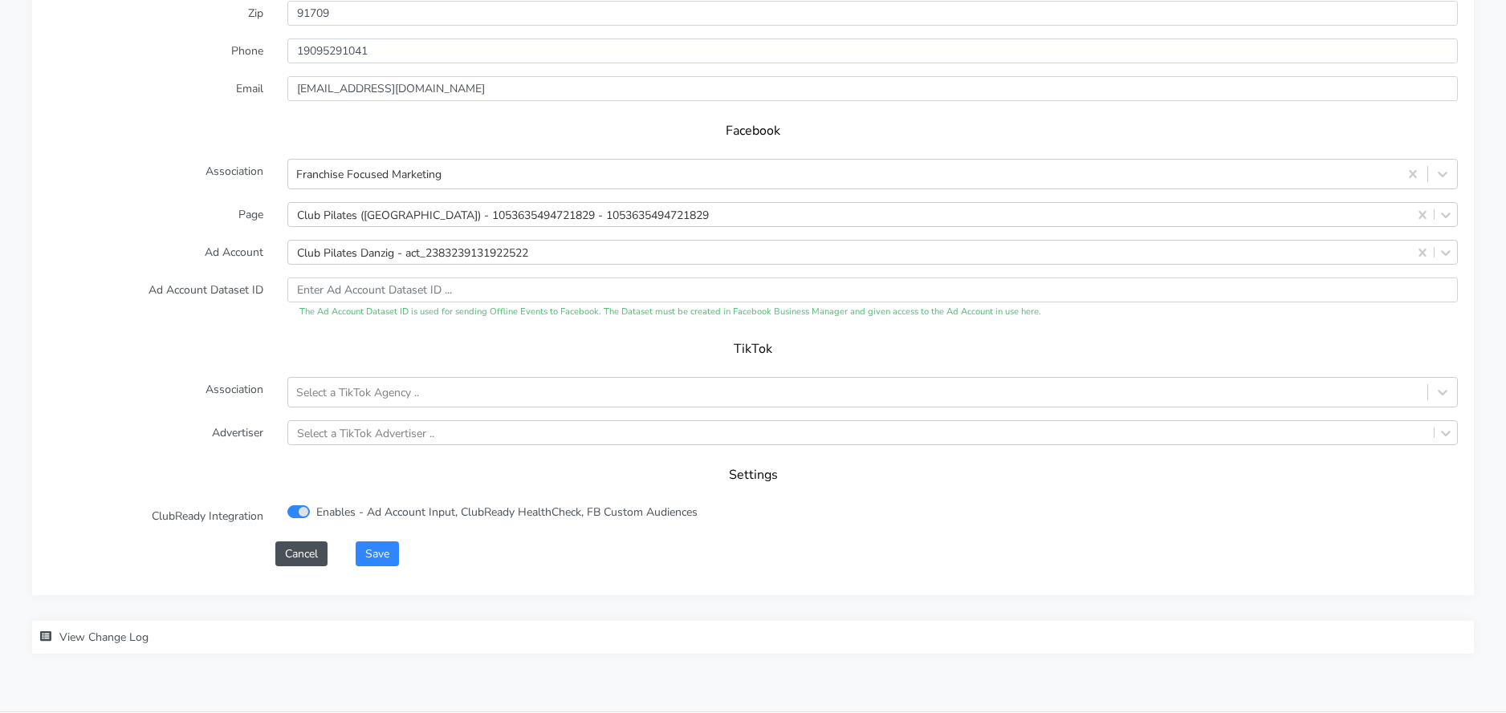
scroll to position [1579, 0]
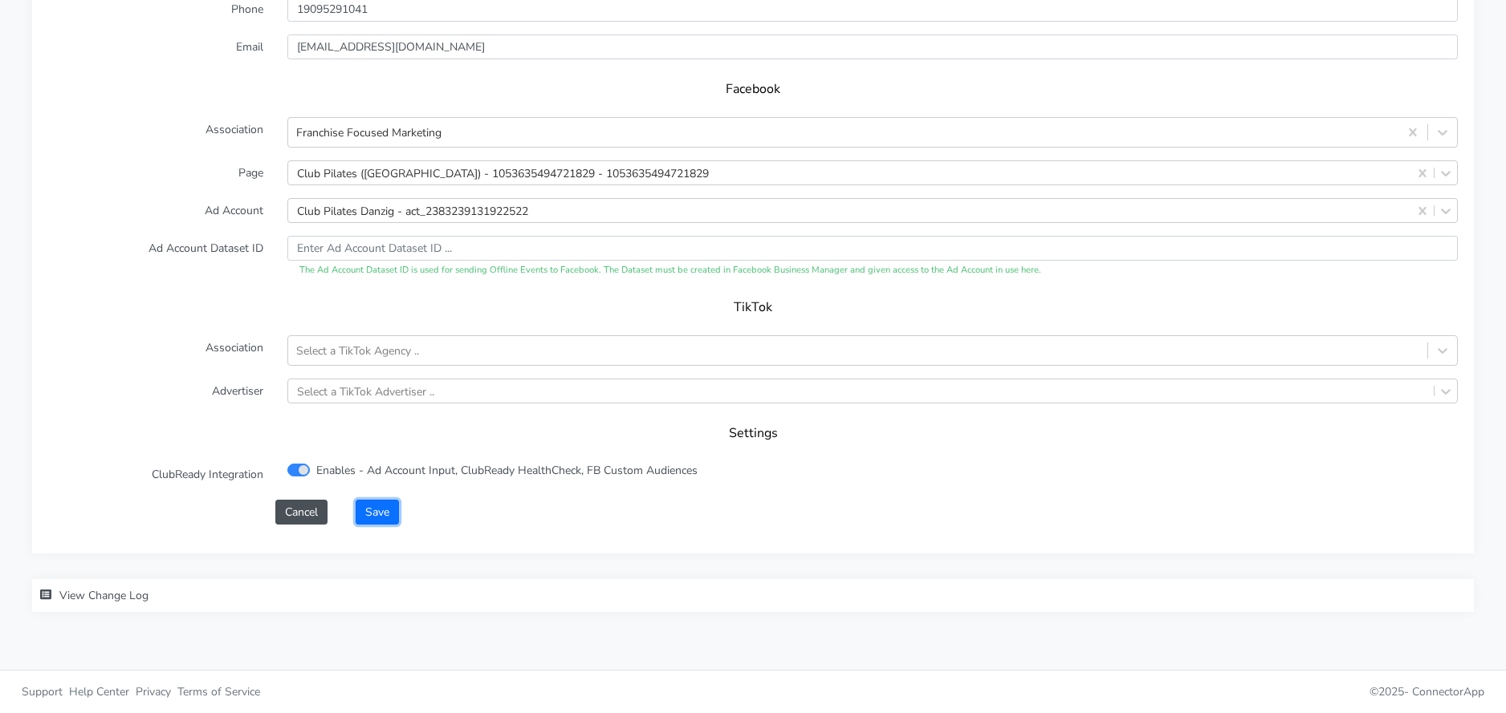
click at [376, 516] on button "Save" at bounding box center [377, 512] width 43 height 25
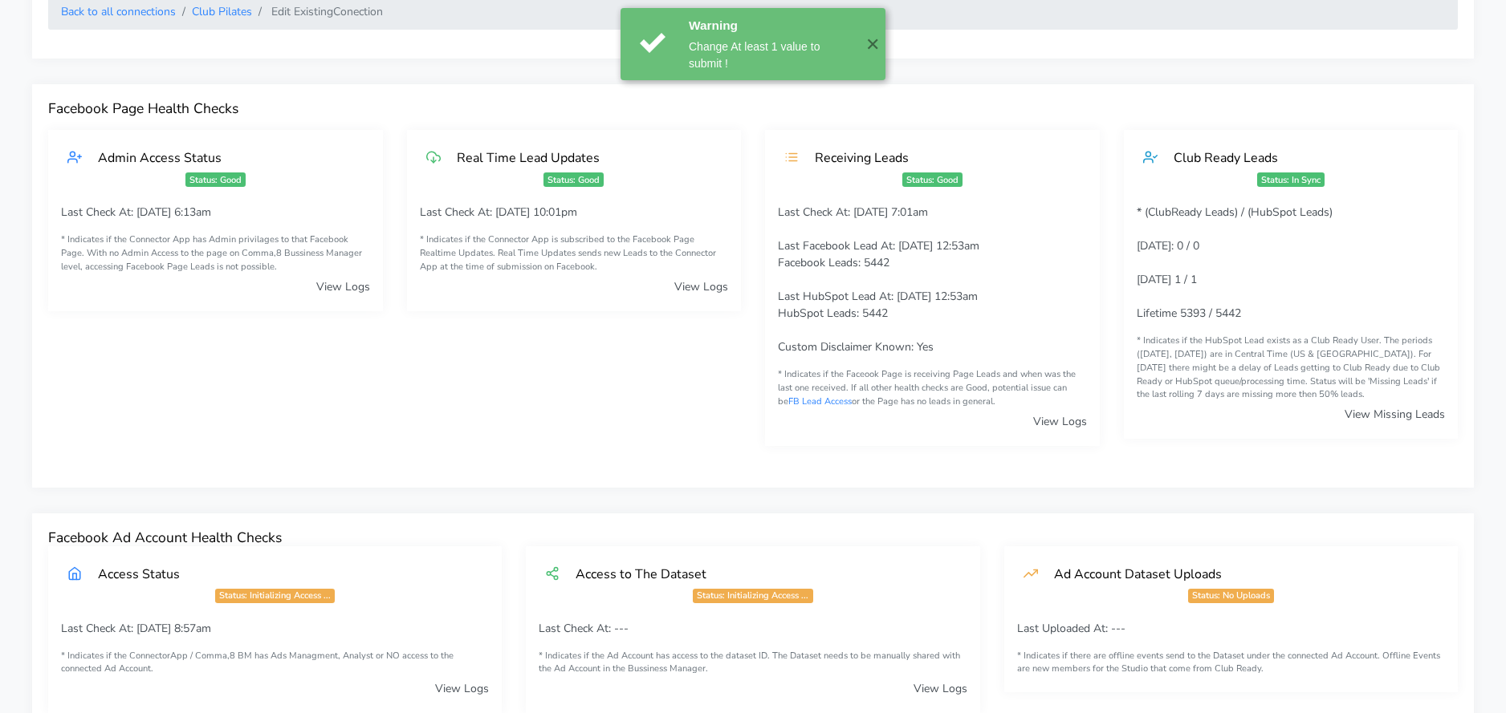
scroll to position [0, 0]
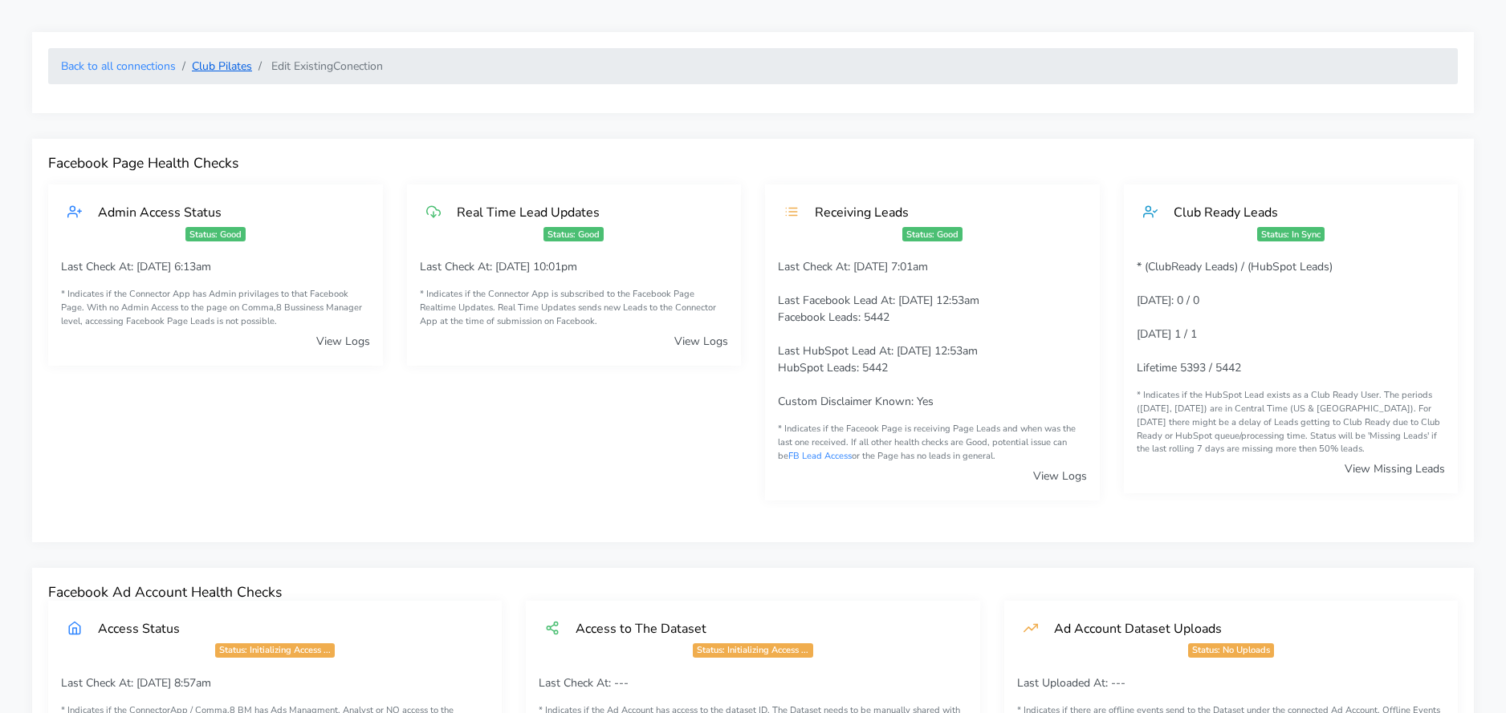
click at [227, 66] on link "Club Pilates" at bounding box center [222, 66] width 60 height 15
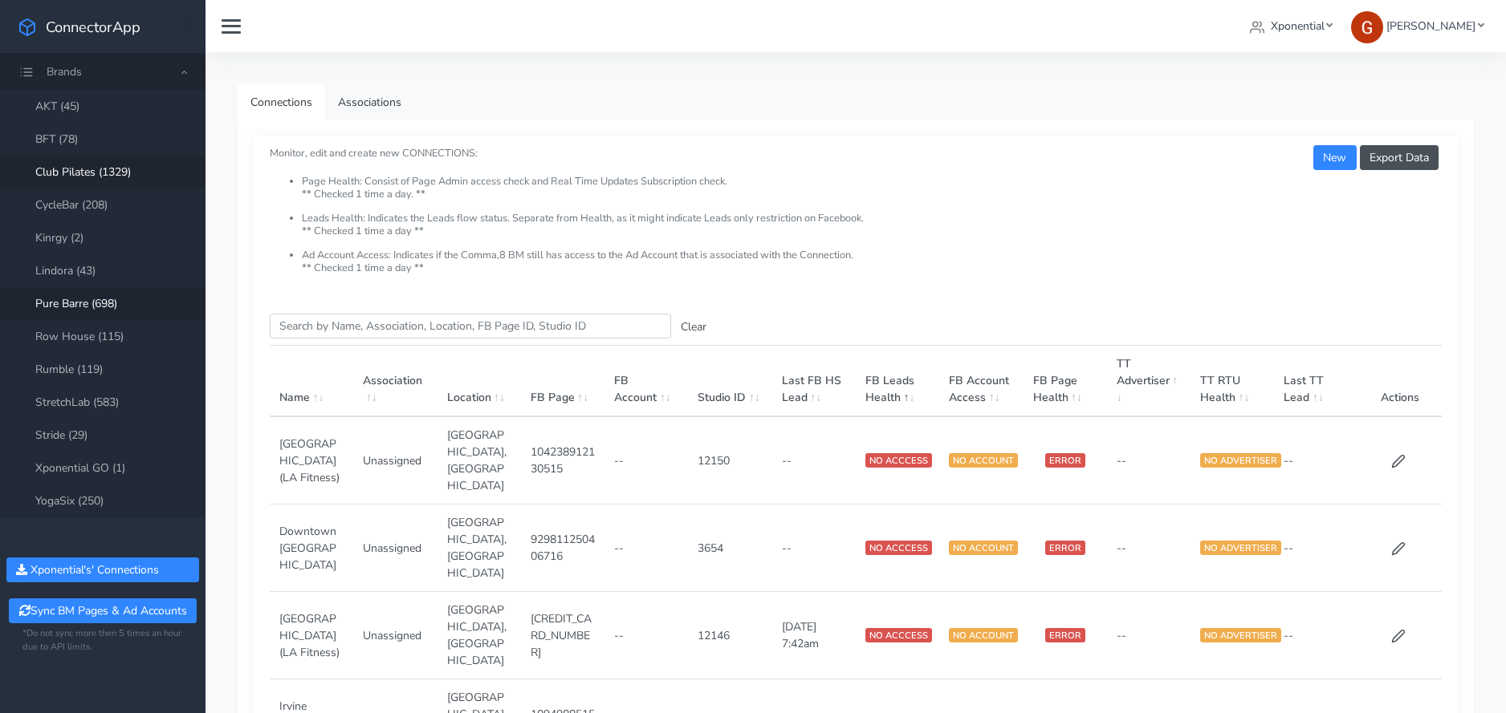
click at [75, 305] on link "Pure Barre (698)" at bounding box center [102, 303] width 205 height 33
click at [336, 323] on input "Search this table" at bounding box center [470, 326] width 401 height 25
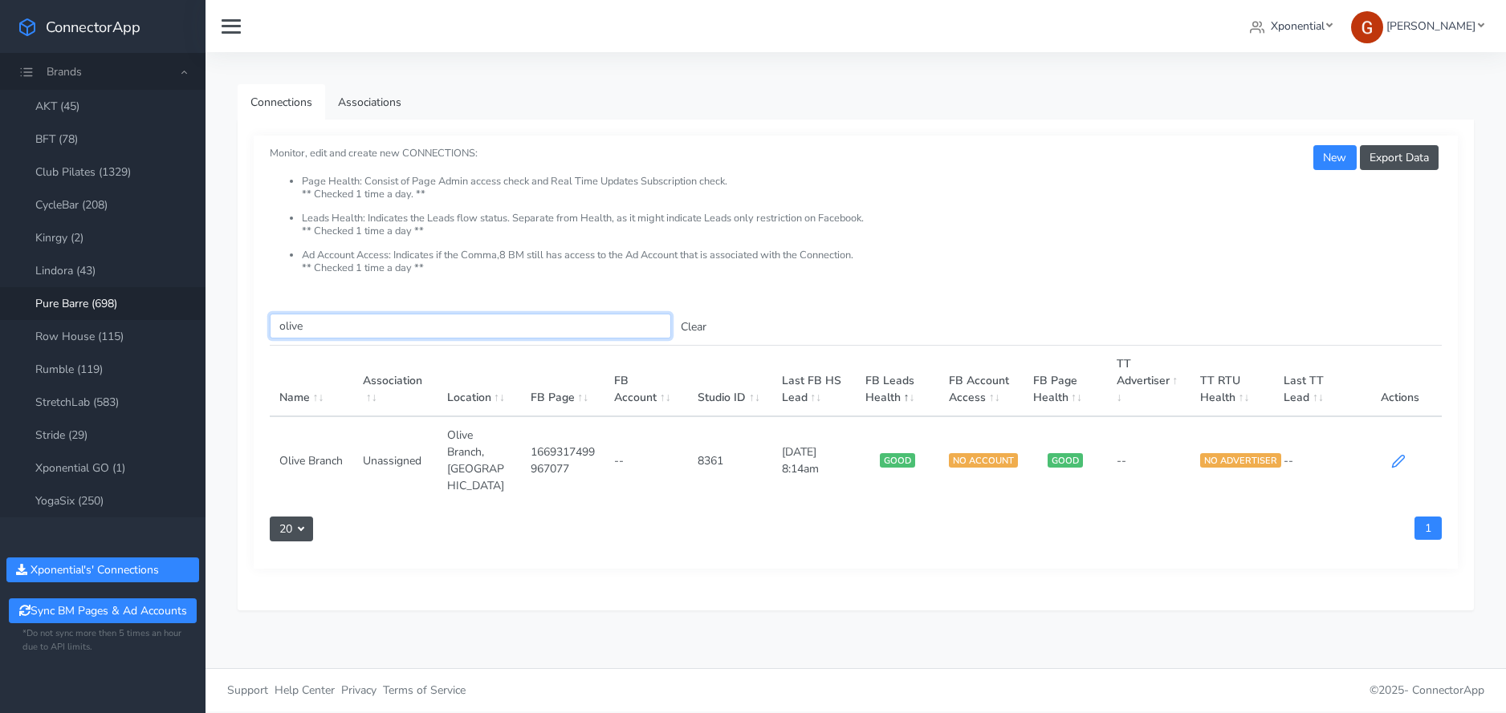
type input "olive"
click at [1393, 454] on icon at bounding box center [1398, 461] width 14 height 14
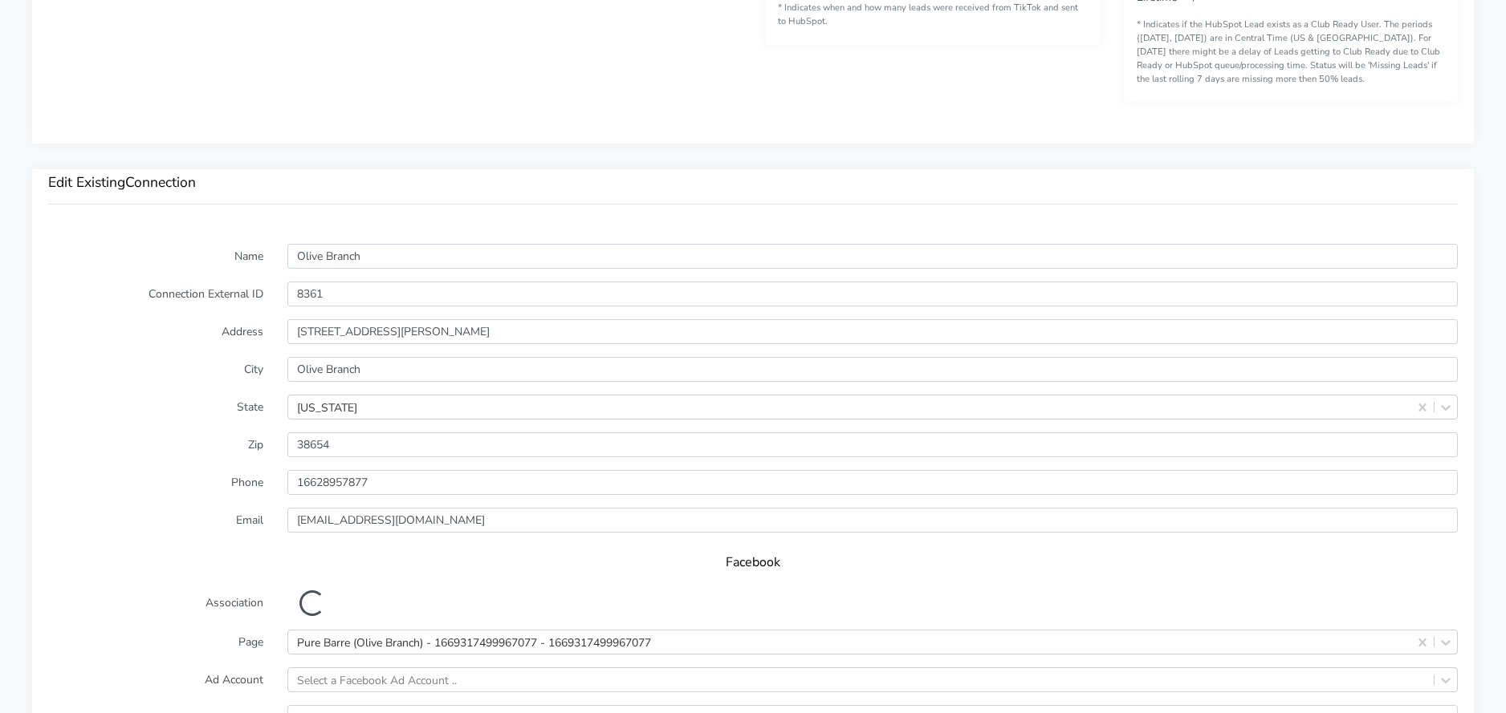
scroll to position [1512, 0]
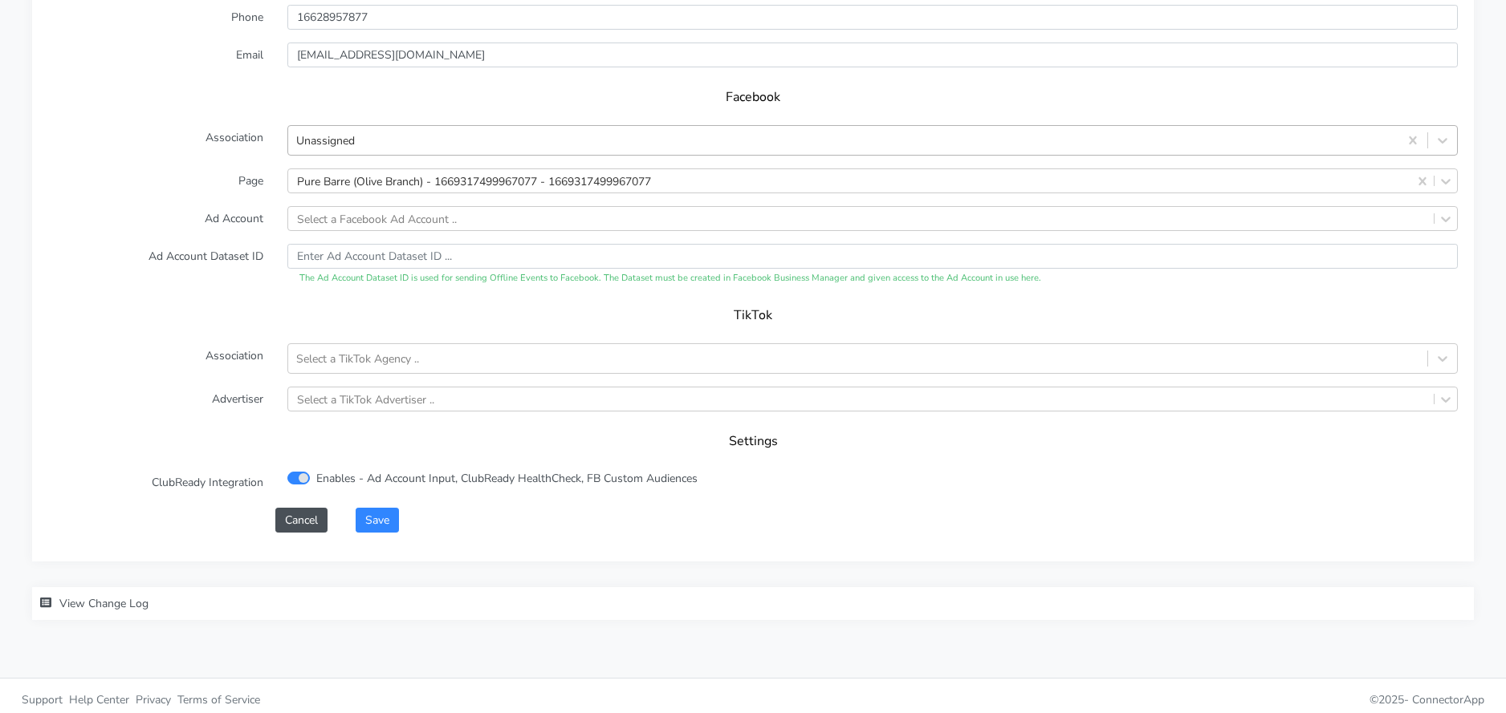
click at [368, 140] on div "Unassigned" at bounding box center [843, 141] width 1110 height 26
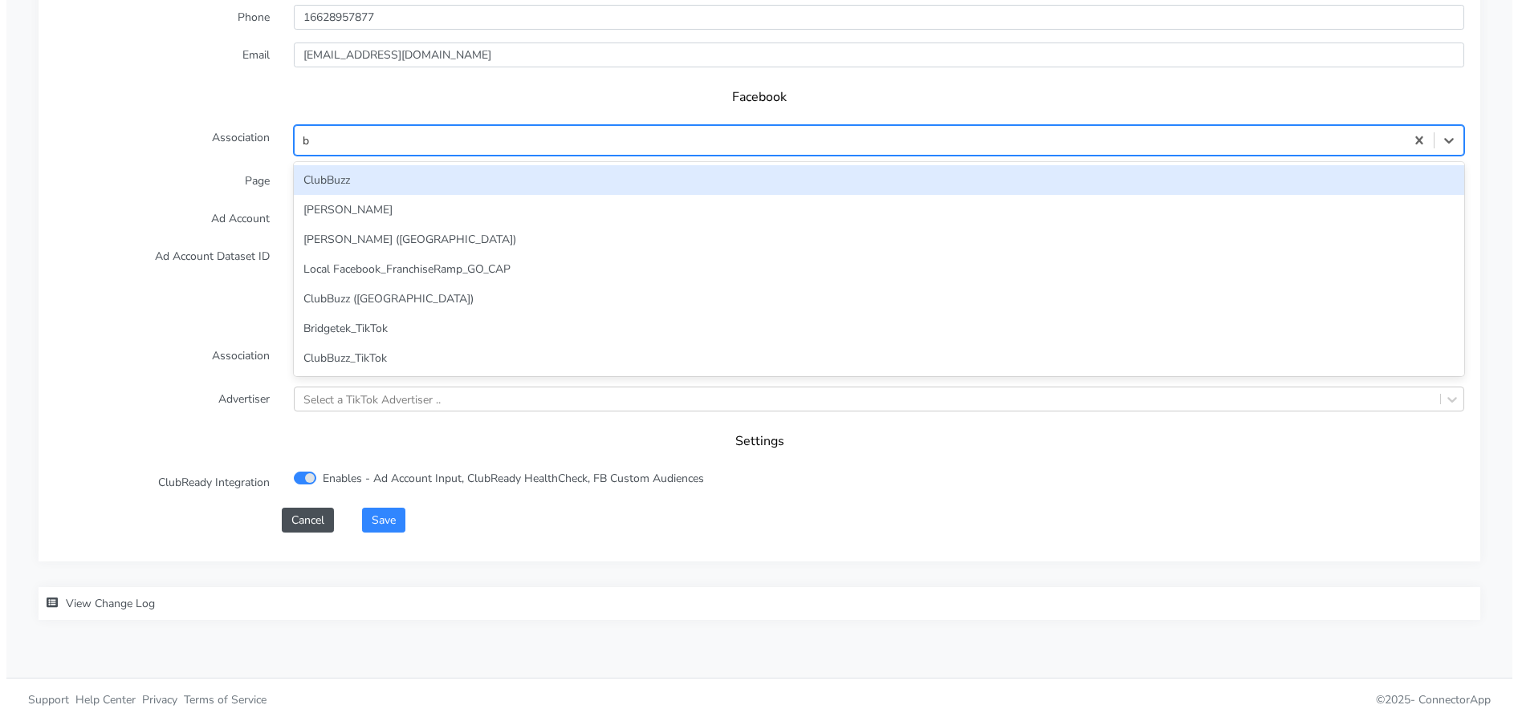
scroll to position [0, 0]
type input "br"
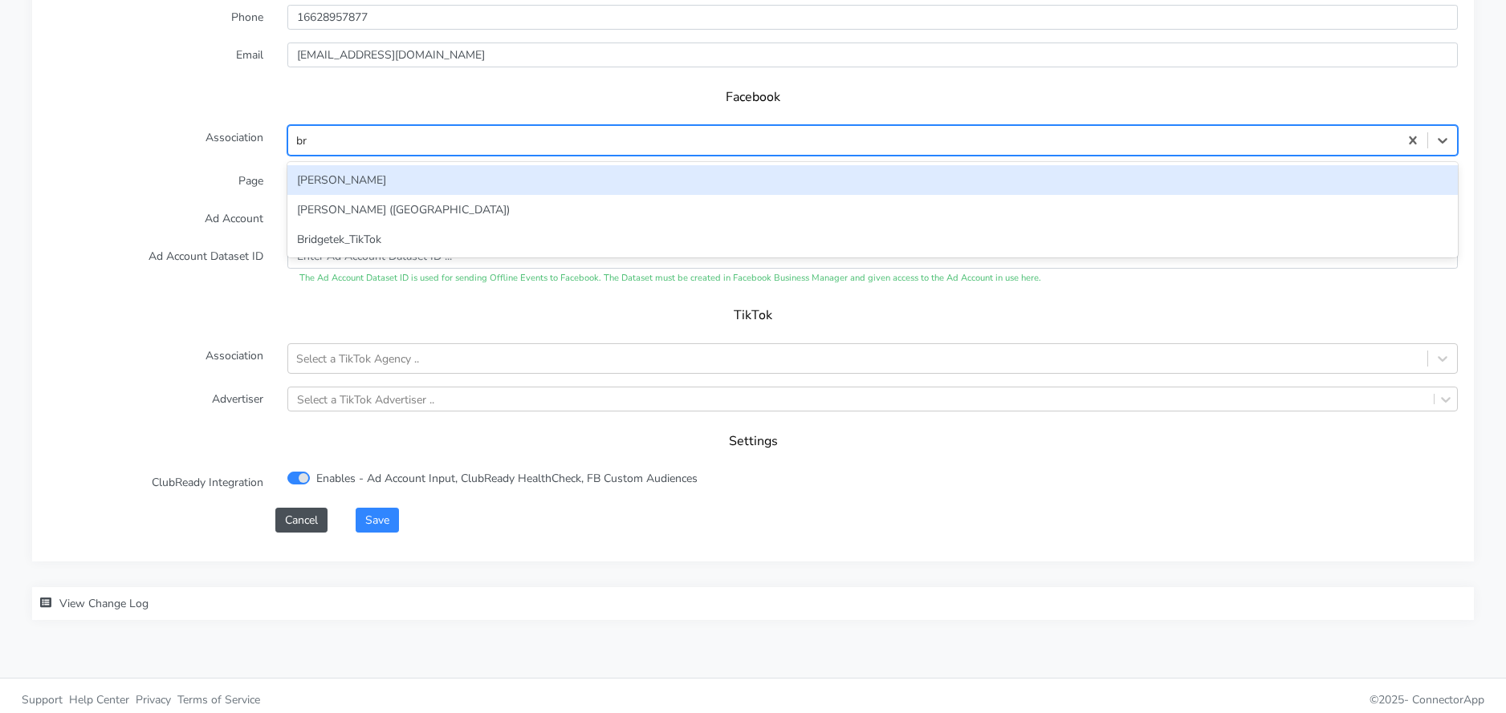
click at [323, 181] on div "[PERSON_NAME]" at bounding box center [872, 180] width 1170 height 30
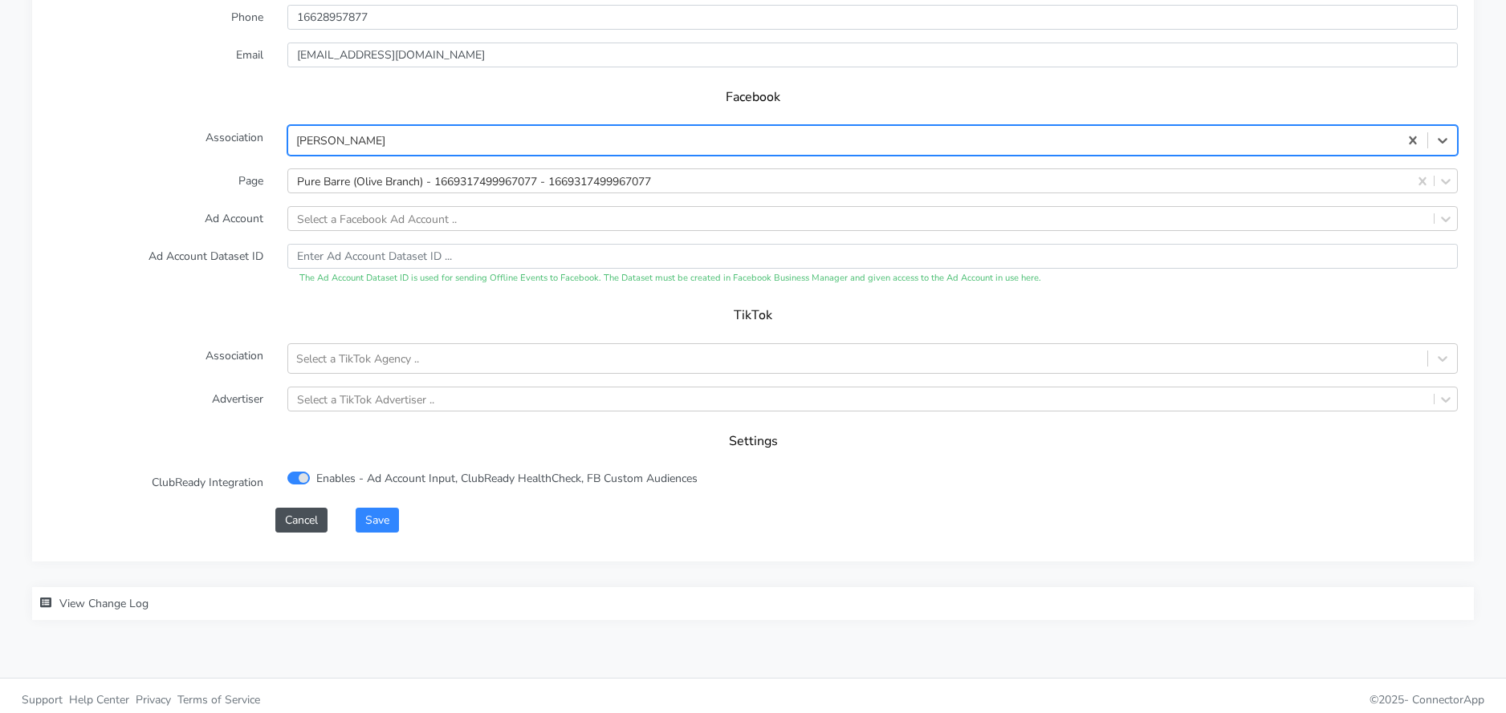
click at [235, 209] on label "Ad Account" at bounding box center [155, 218] width 239 height 25
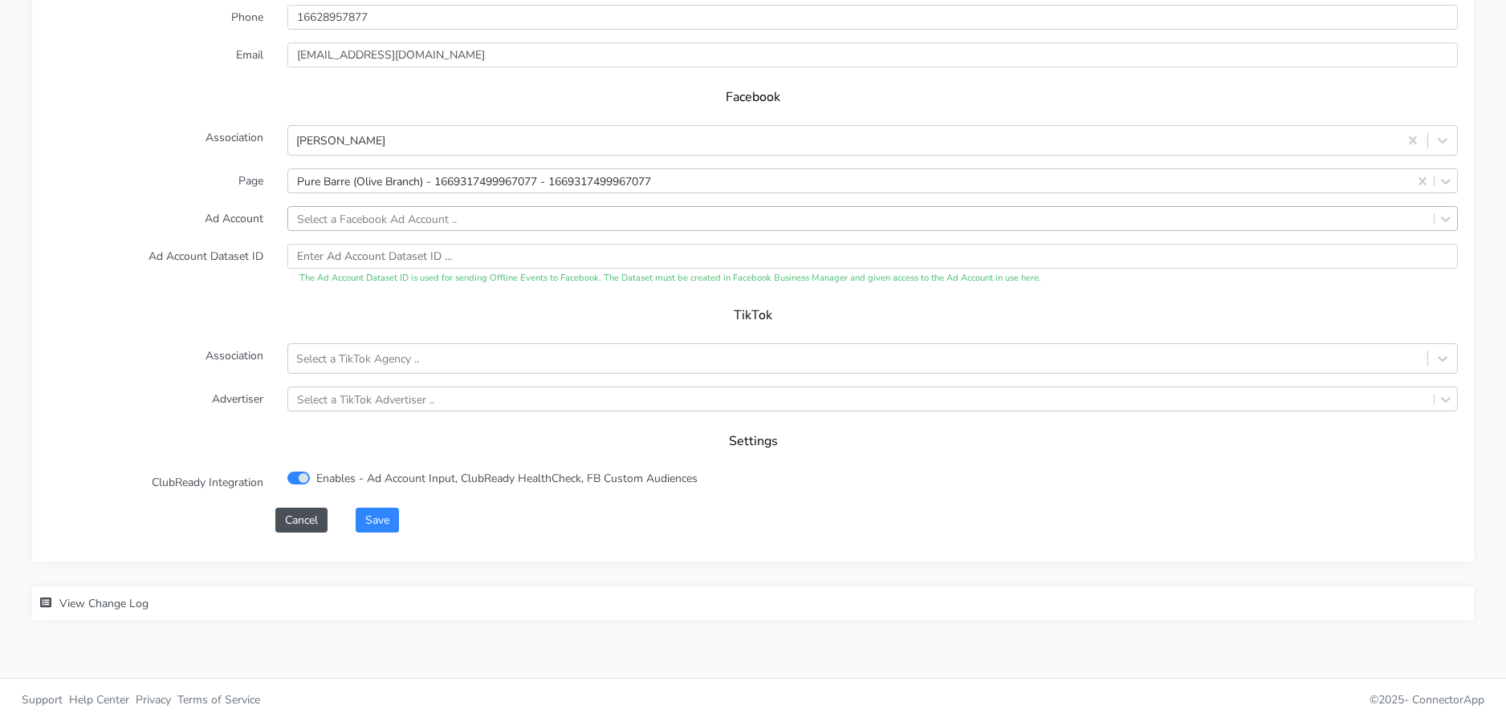
click at [376, 214] on div "Select a Facebook Ad Account .." at bounding box center [377, 218] width 160 height 17
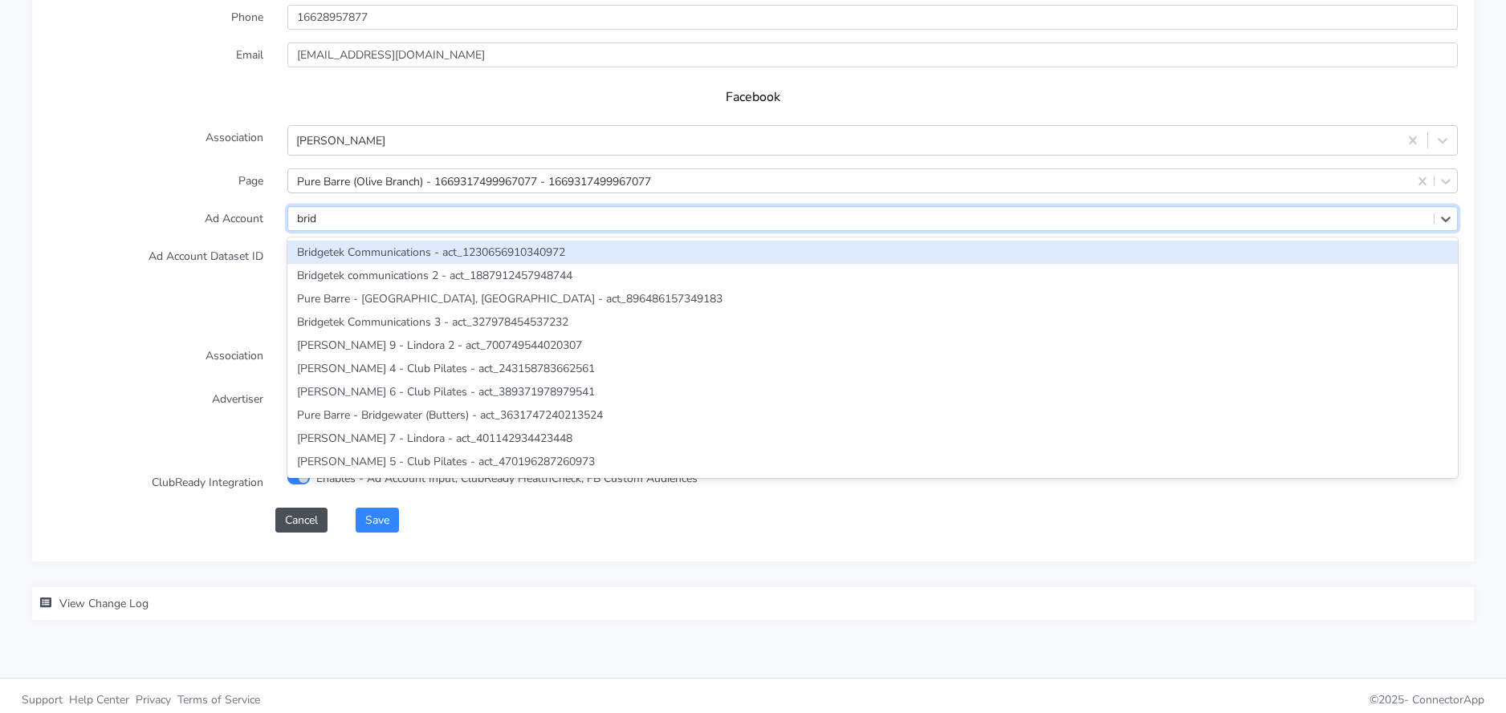
type input "bridg"
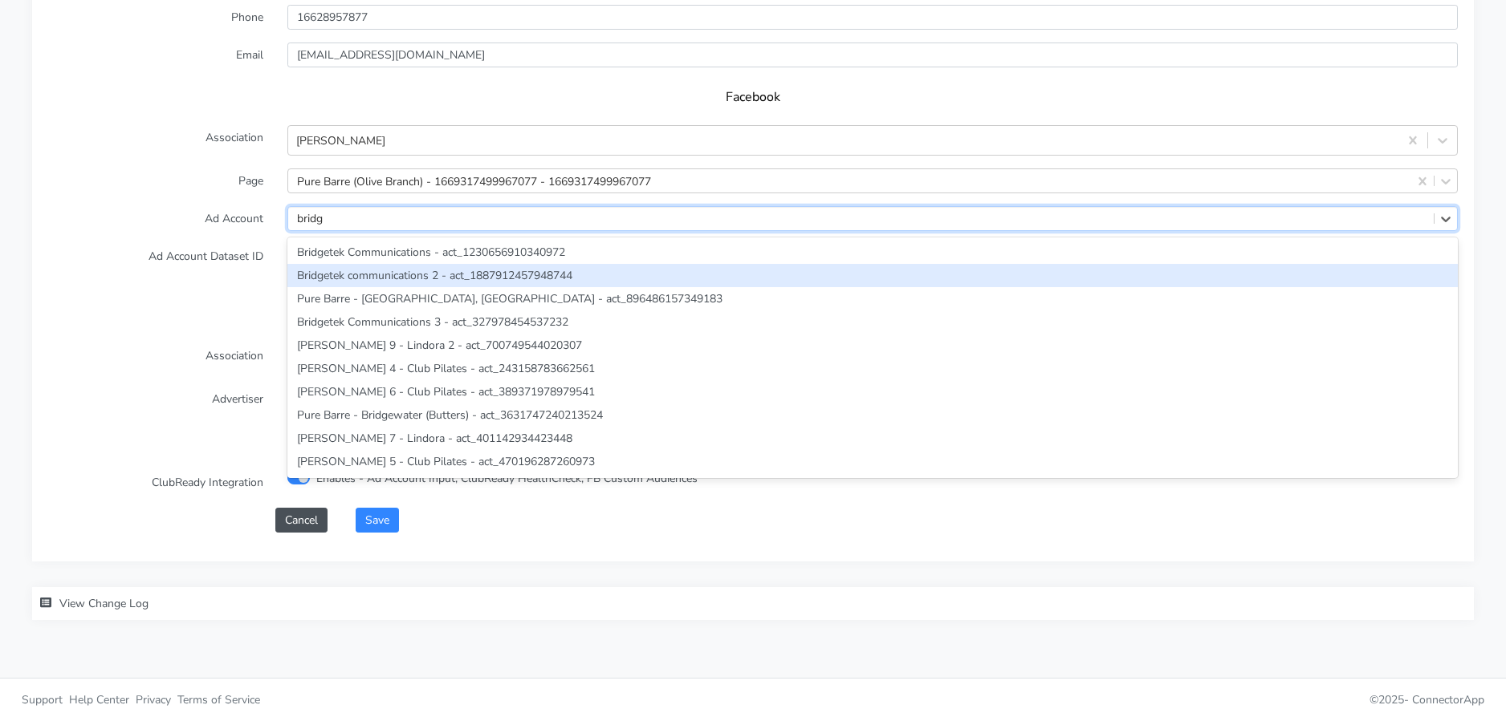
click at [372, 271] on div "Bridgetek communications 2 - act_1887912457948744" at bounding box center [872, 275] width 1170 height 23
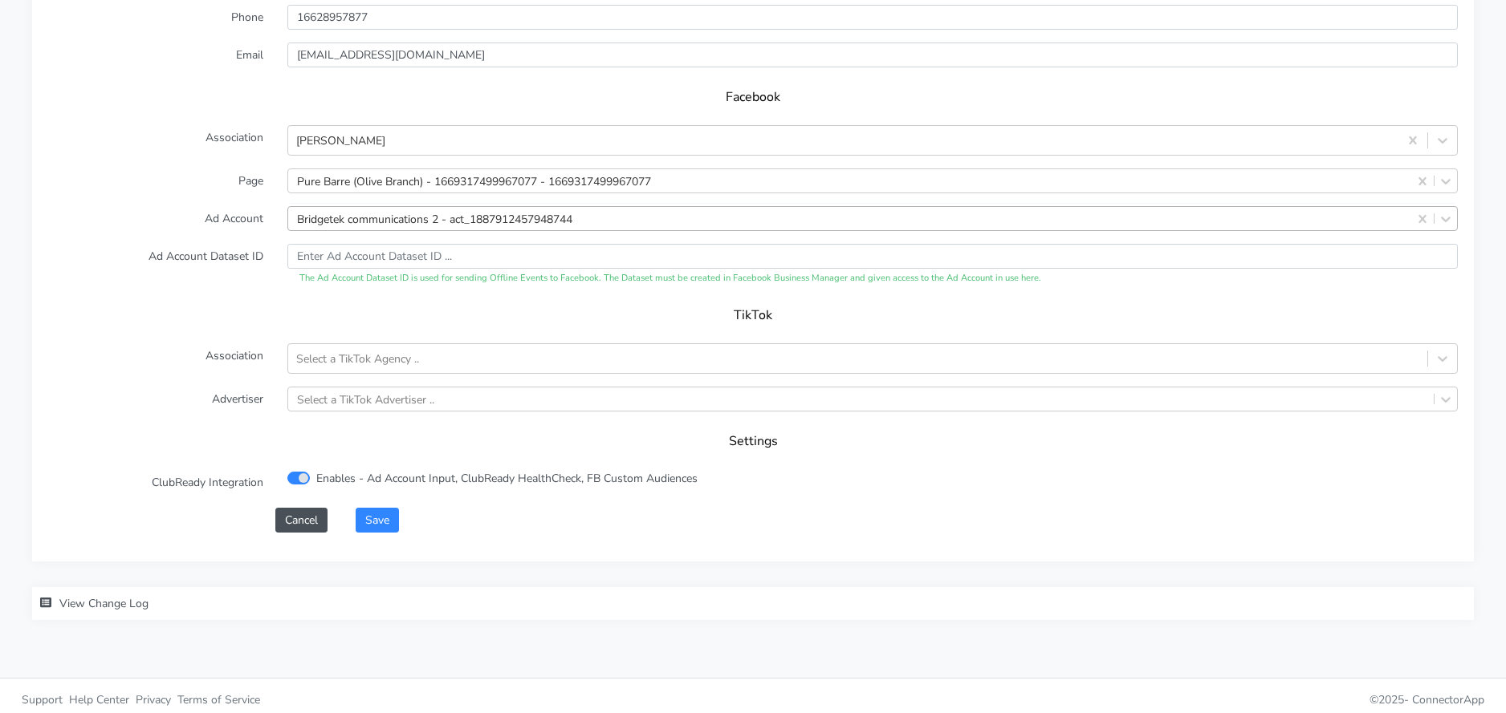
click at [173, 291] on form "XPO Admin Id purebarre-olive-branch-ms Name Olive Branch Connection External ID…" at bounding box center [752, 136] width 1409 height 791
click at [386, 522] on button "Save" at bounding box center [377, 520] width 43 height 25
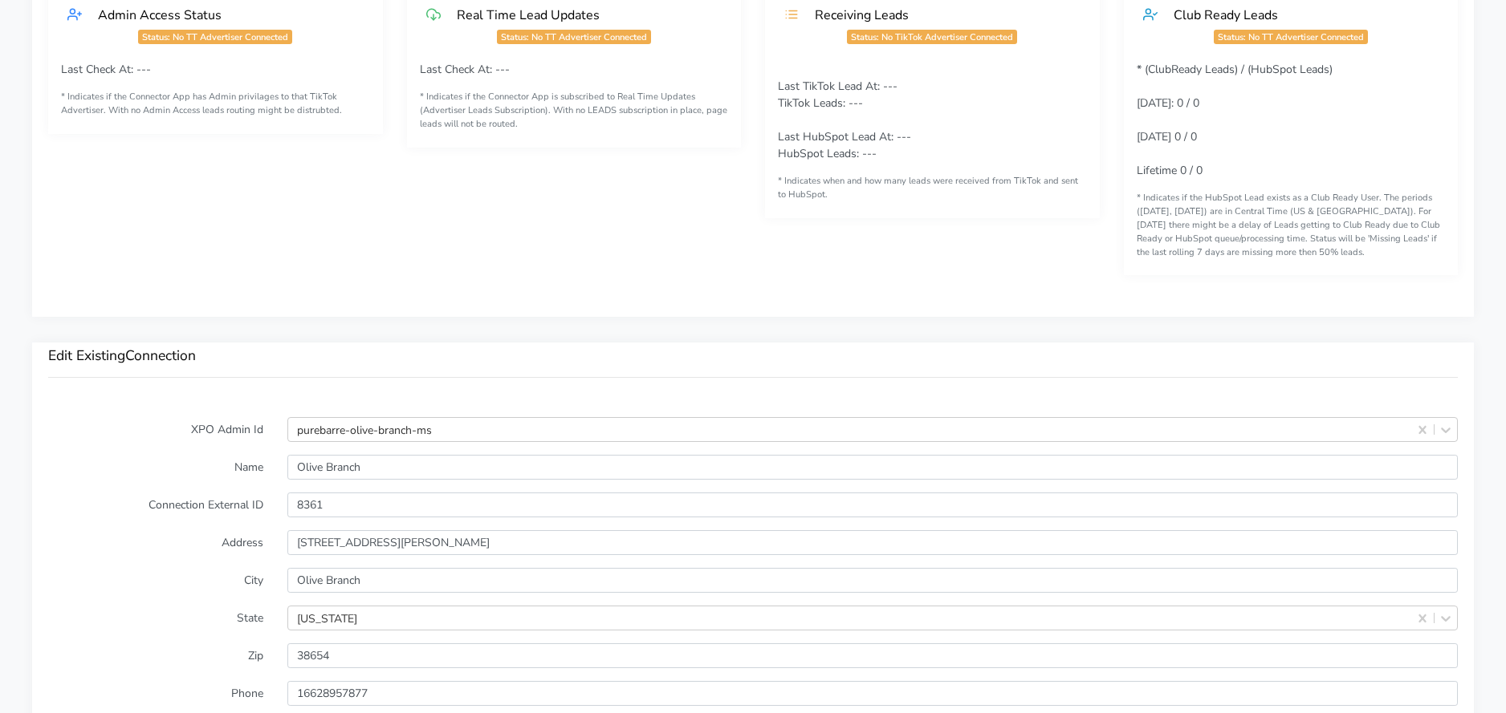
scroll to position [941, 0]
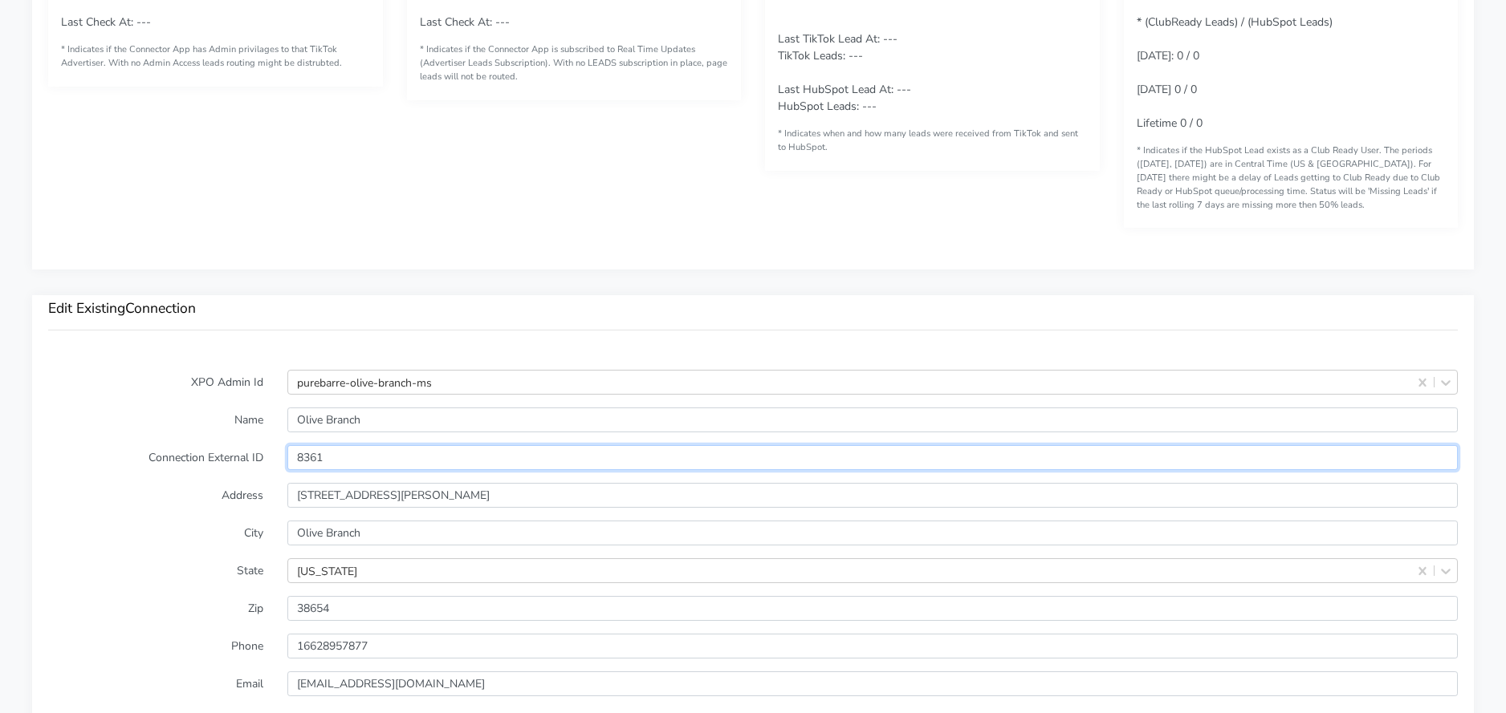
click at [314, 457] on input "8361" at bounding box center [872, 457] width 1170 height 25
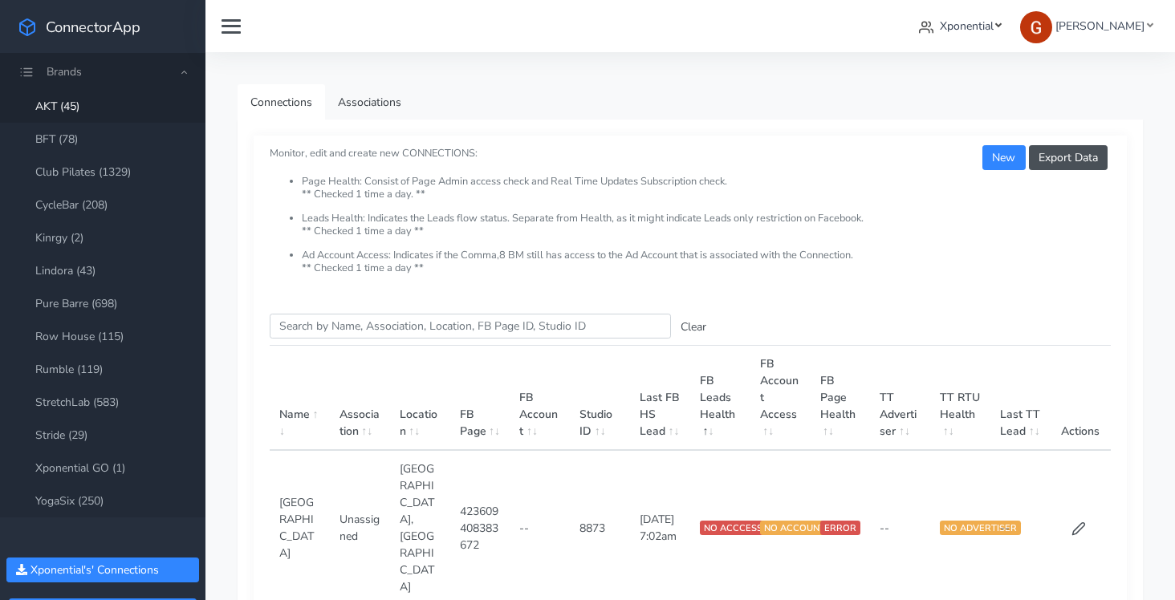
click at [994, 26] on span "Xponential" at bounding box center [967, 25] width 54 height 15
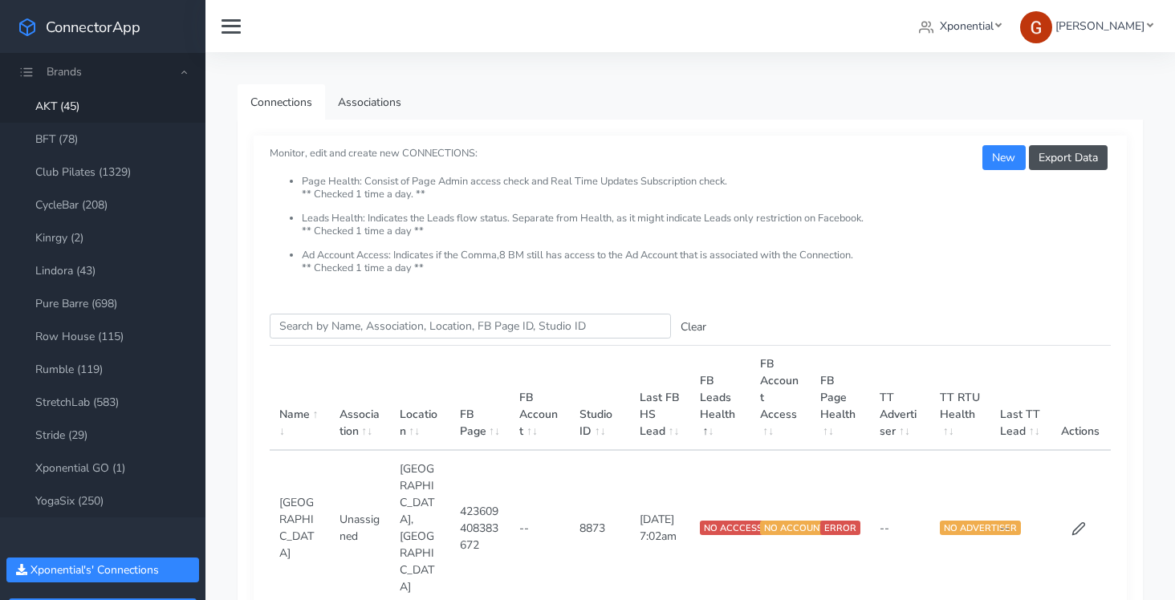
scroll to position [73, 0]
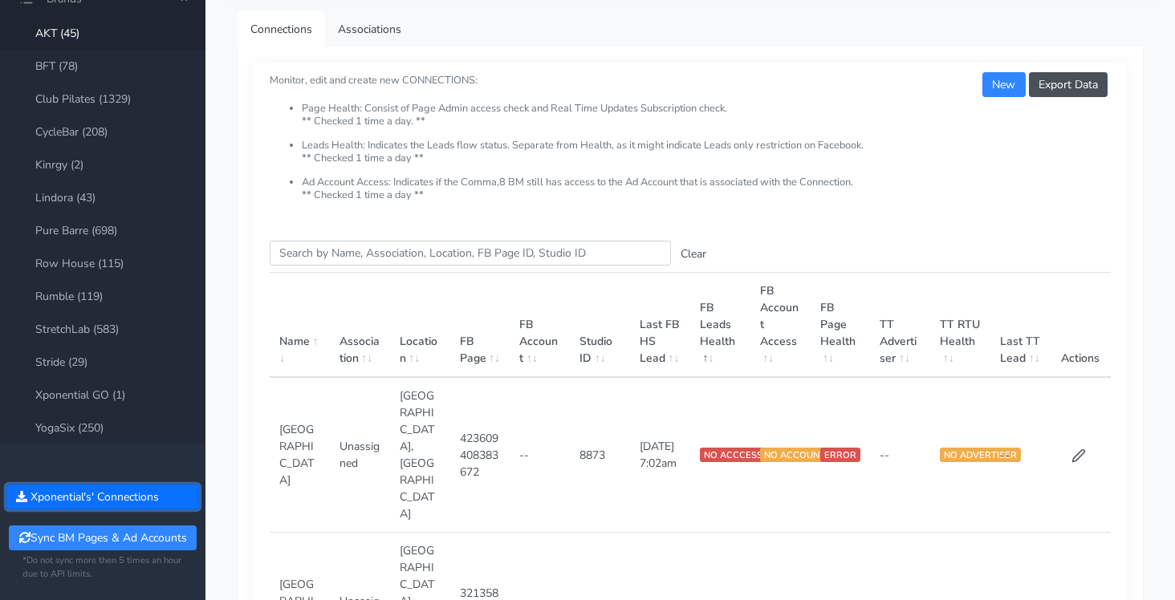
click at [63, 499] on button "Xponential 's' Connections" at bounding box center [102, 497] width 193 height 25
